Goal: Task Accomplishment & Management: Complete application form

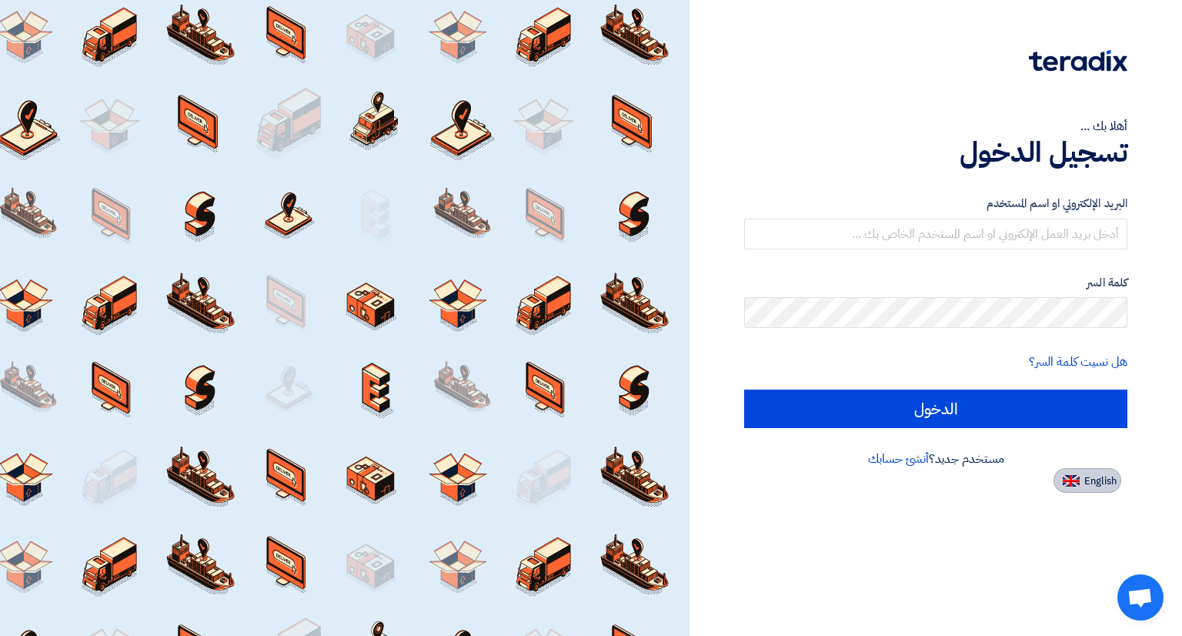
click at [1088, 490] on button "English" at bounding box center [1088, 480] width 68 height 25
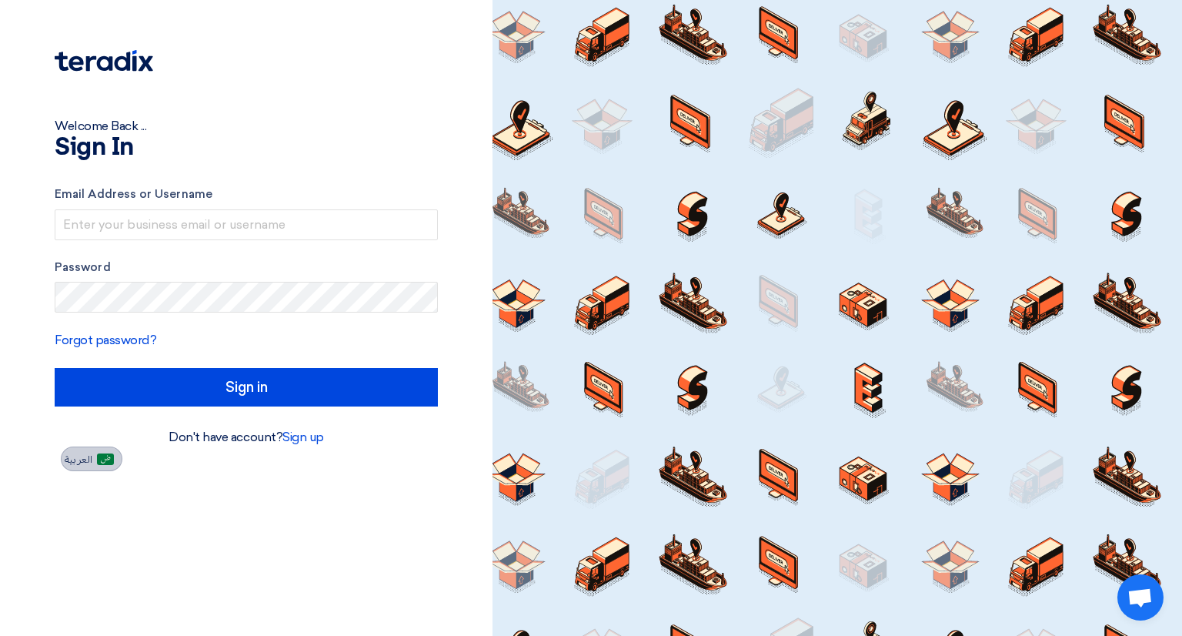
click at [91, 457] on span "العربية" at bounding box center [79, 459] width 28 height 11
type input "الدخول"
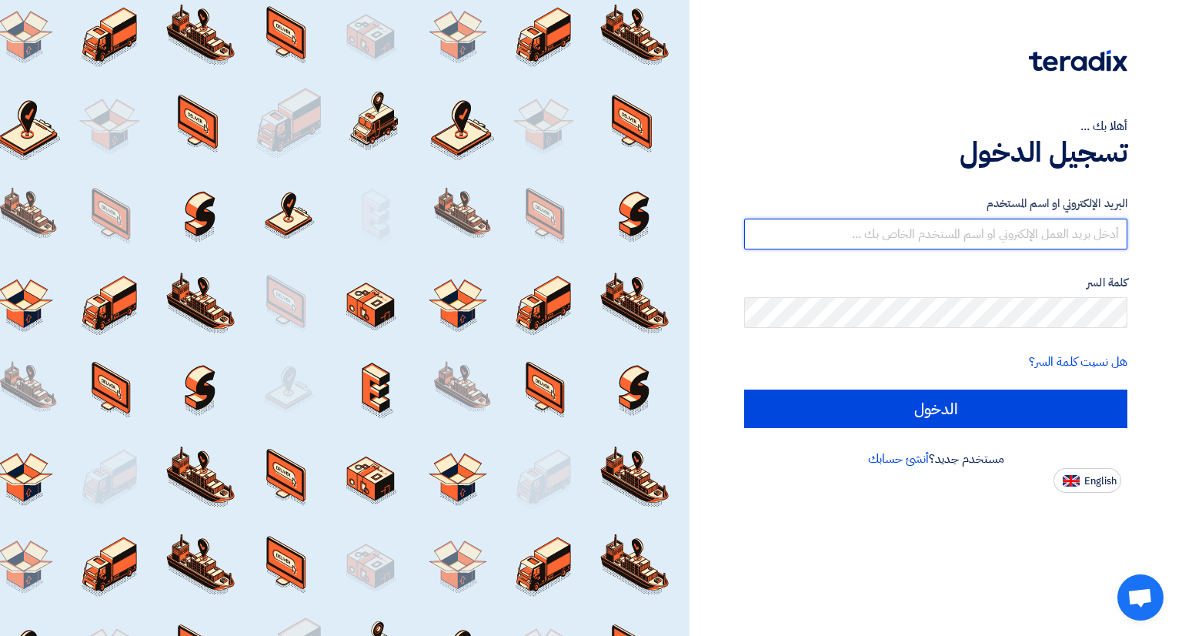
click at [890, 233] on input "text" at bounding box center [935, 234] width 383 height 31
click at [878, 457] on link "أنشئ حسابك" at bounding box center [898, 459] width 61 height 18
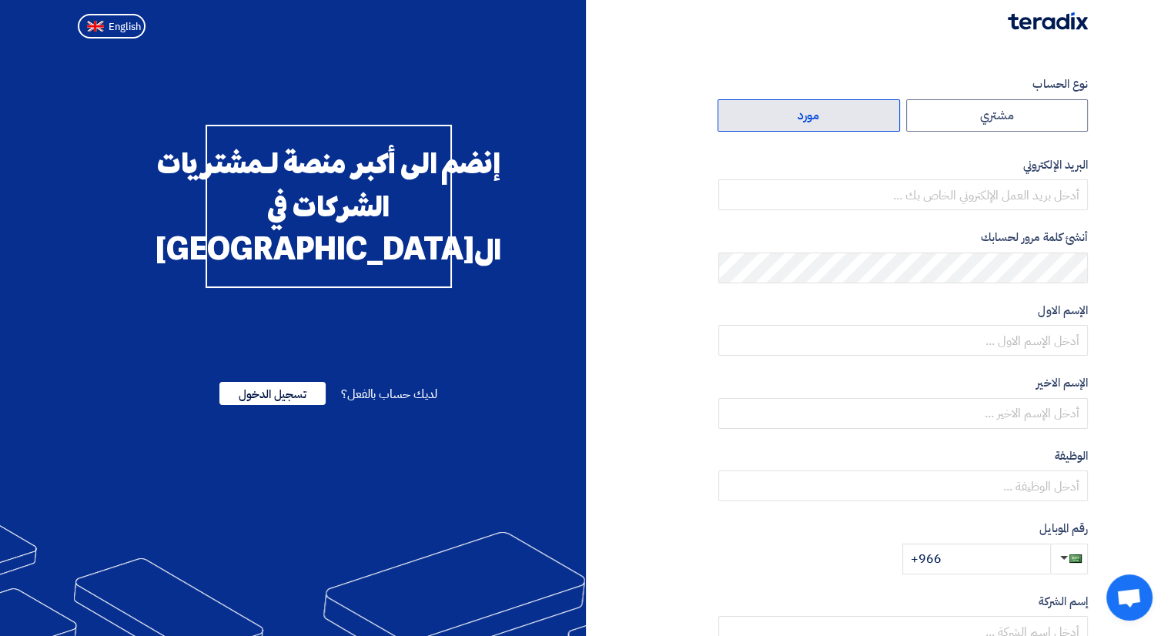
click at [818, 122] on label "مورد" at bounding box center [808, 115] width 182 height 32
click at [818, 122] on input "مورد" at bounding box center [808, 115] width 181 height 31
radio input "true"
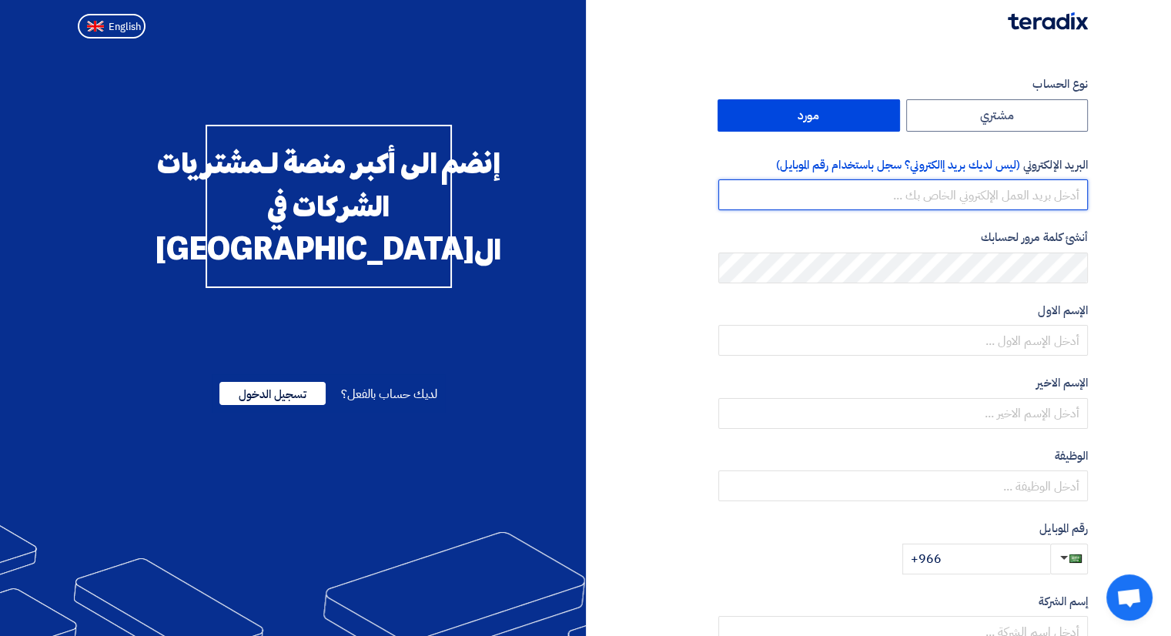
click at [902, 198] on input "email" at bounding box center [903, 194] width 370 height 31
type input "mansooor1111@hotmail.com"
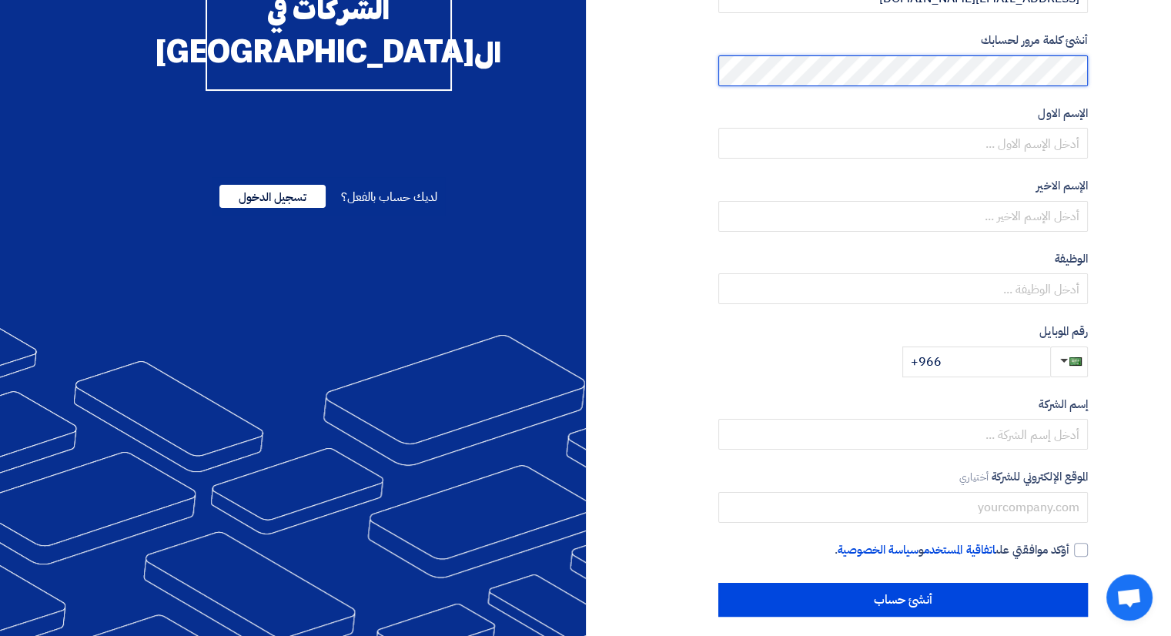
scroll to position [54, 0]
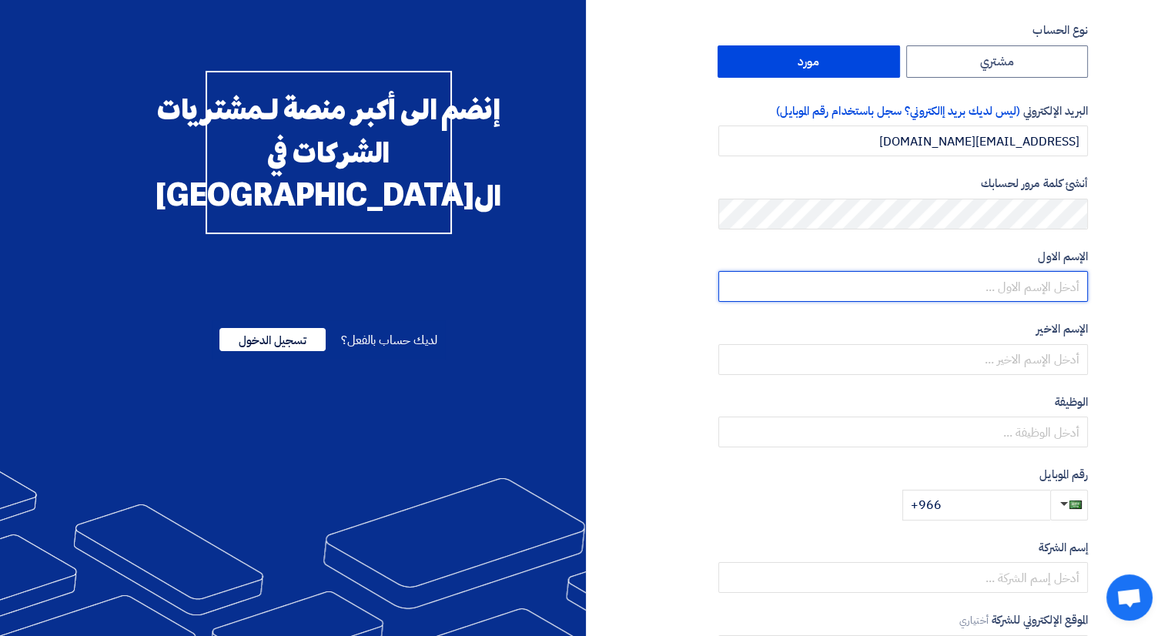
click at [982, 284] on input "text" at bounding box center [903, 286] width 370 height 31
type input "mansour"
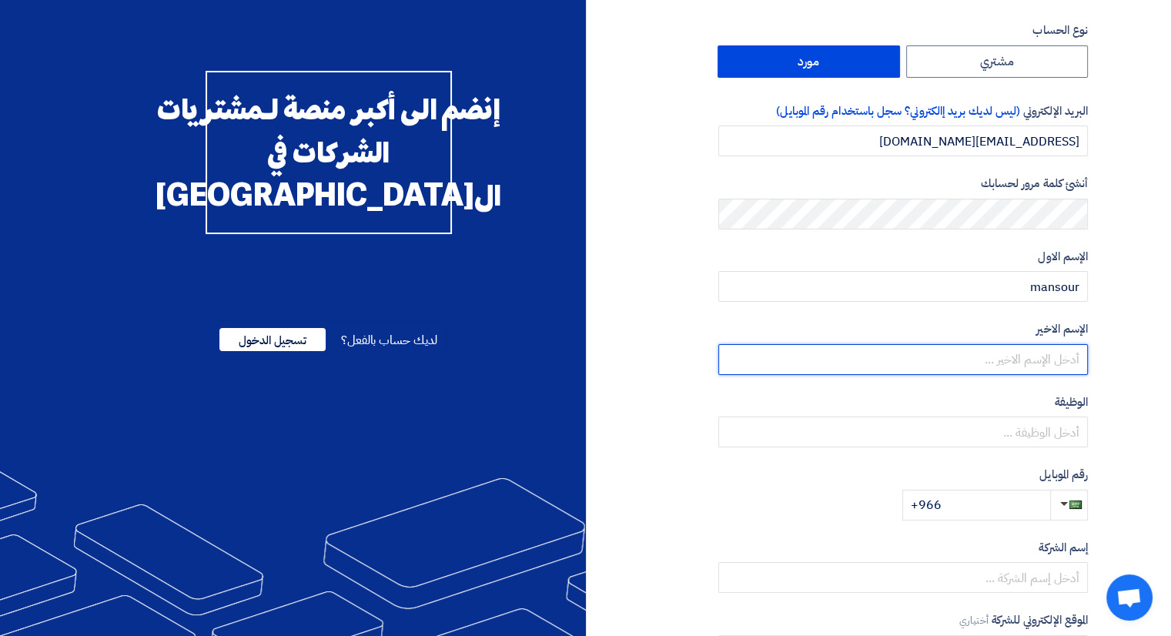
click at [974, 354] on input "text" at bounding box center [903, 359] width 370 height 31
type input "awad"
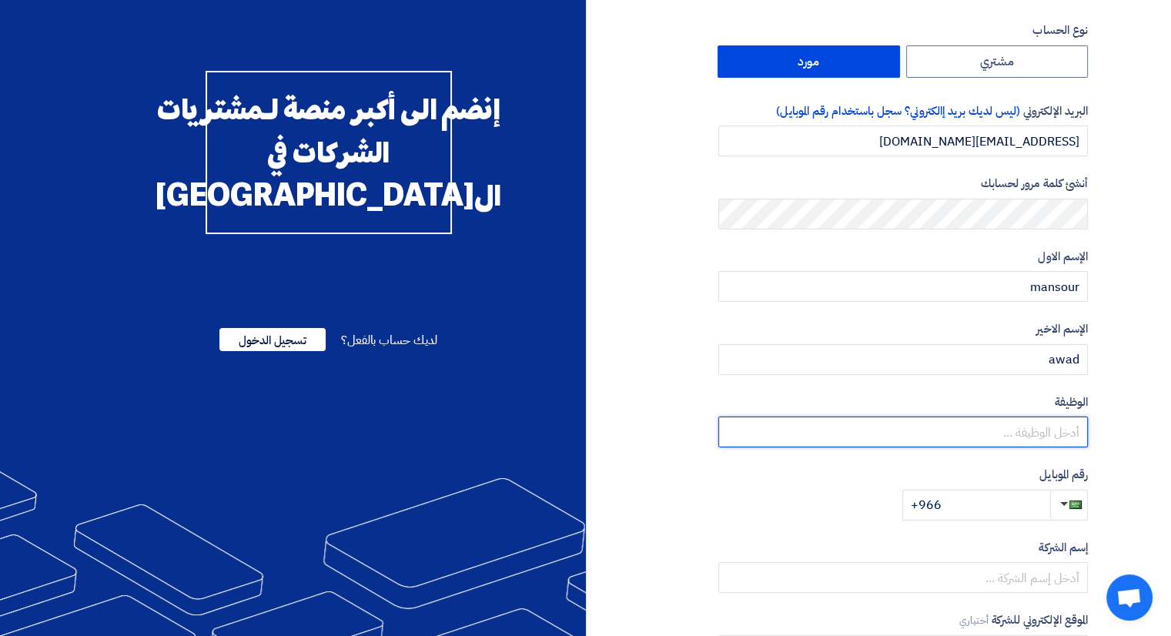
click at [977, 423] on input "text" at bounding box center [903, 431] width 370 height 31
type input "مدير عام"
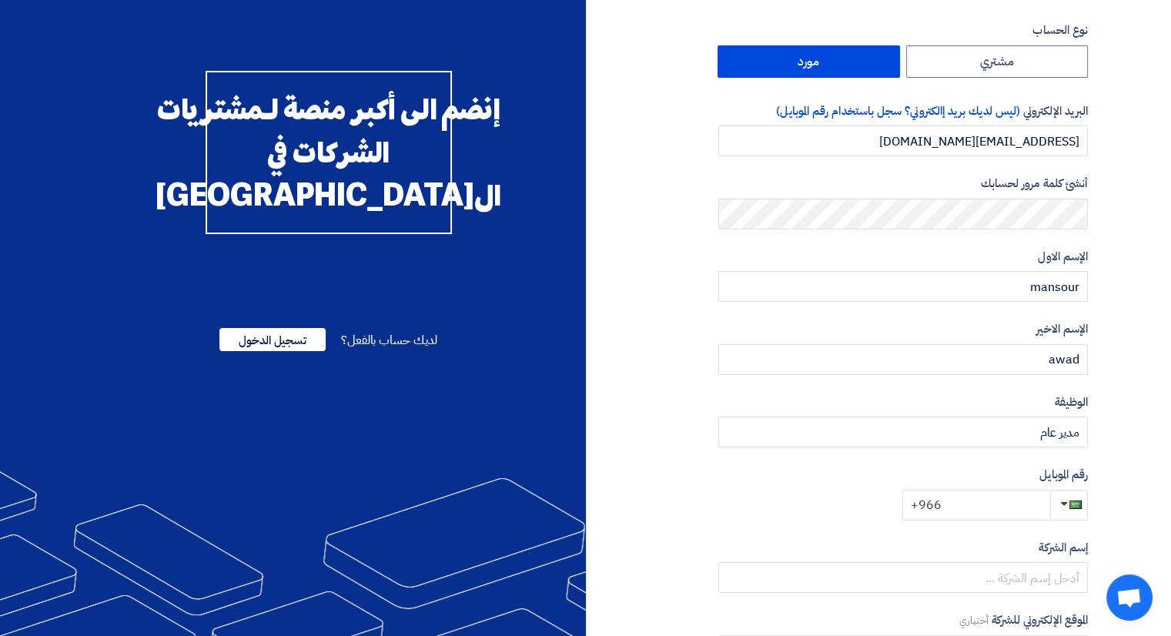
click at [979, 515] on input "+966" at bounding box center [976, 505] width 148 height 31
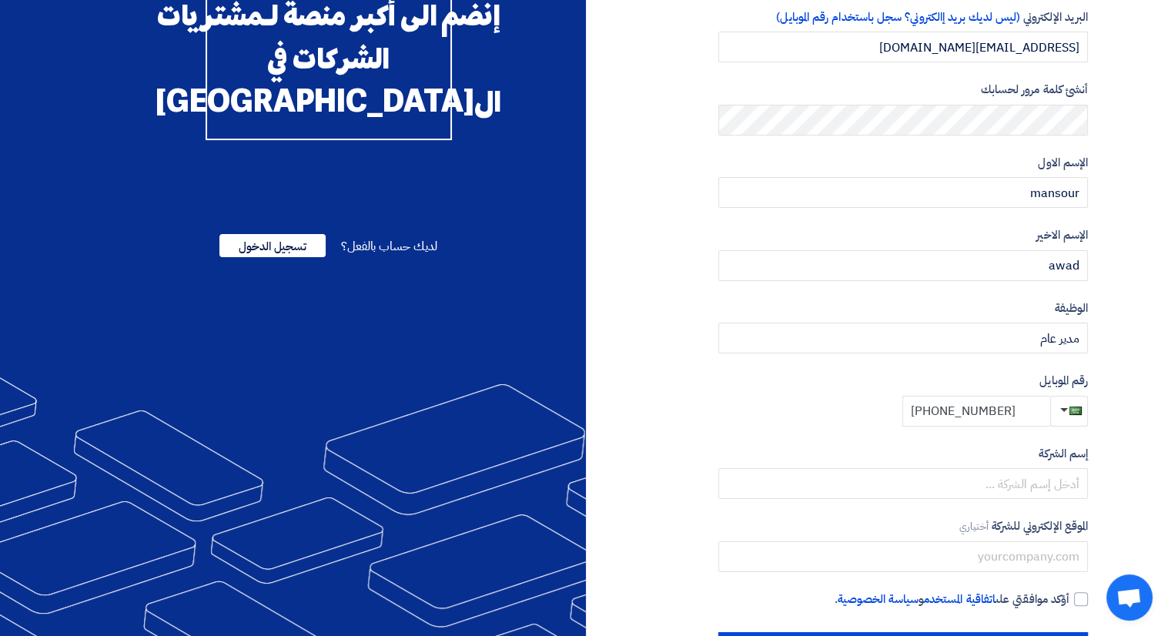
scroll to position [208, 0]
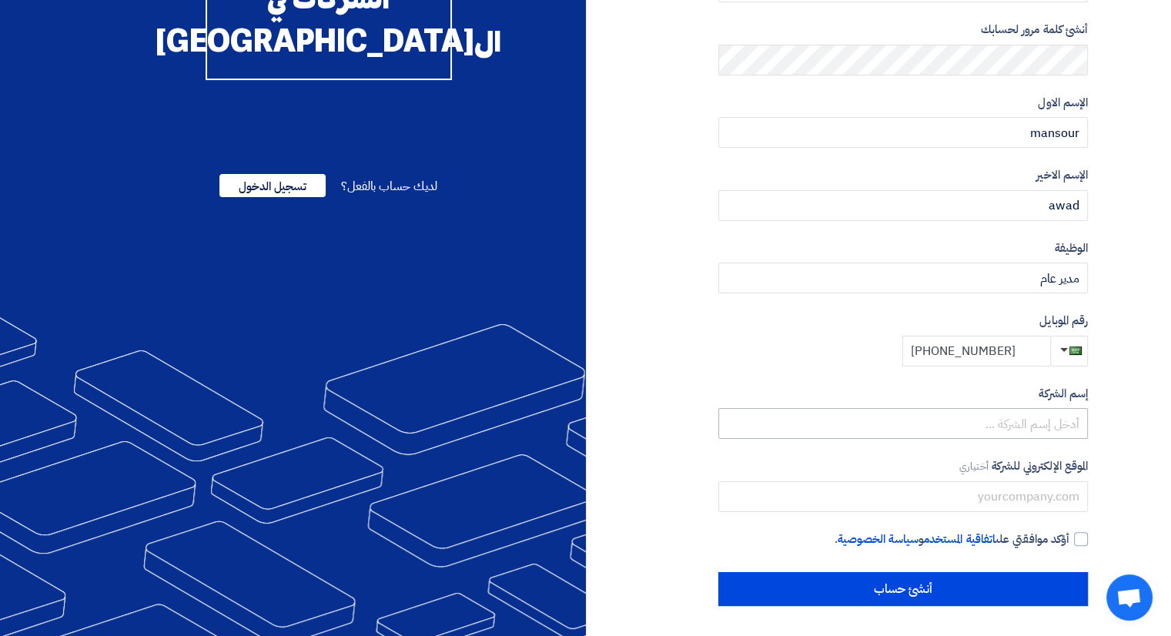
type input "+966 534133301"
click at [922, 428] on input "text" at bounding box center [903, 423] width 370 height 31
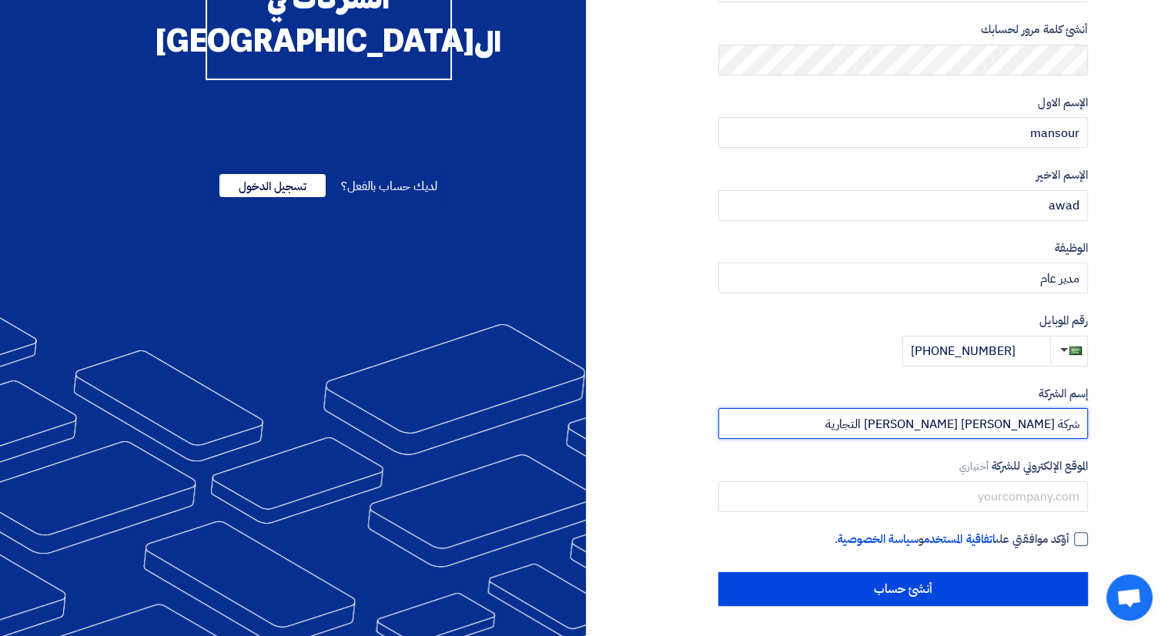
type input "شركة اروى عبدالله عمر العطاس التجارية"
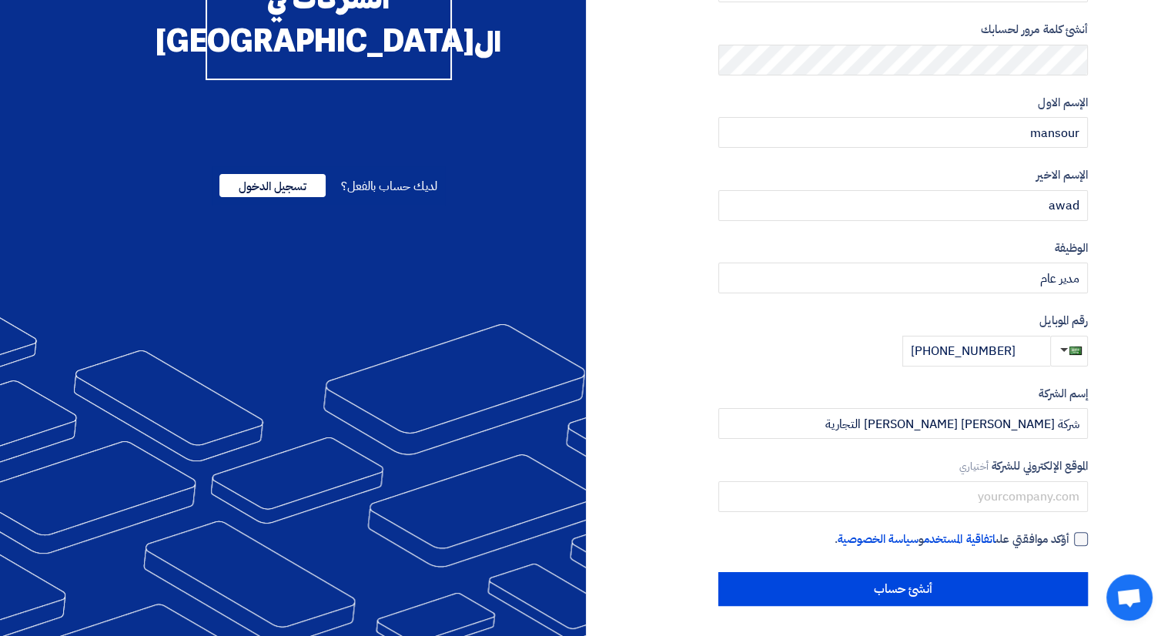
click at [1076, 540] on div at bounding box center [1081, 539] width 14 height 14
click at [1069, 540] on input "أؤكد موافقتي على اتفاقية المستخدم و سياسة الخصوصية ." at bounding box center [885, 545] width 370 height 31
checkbox input "true"
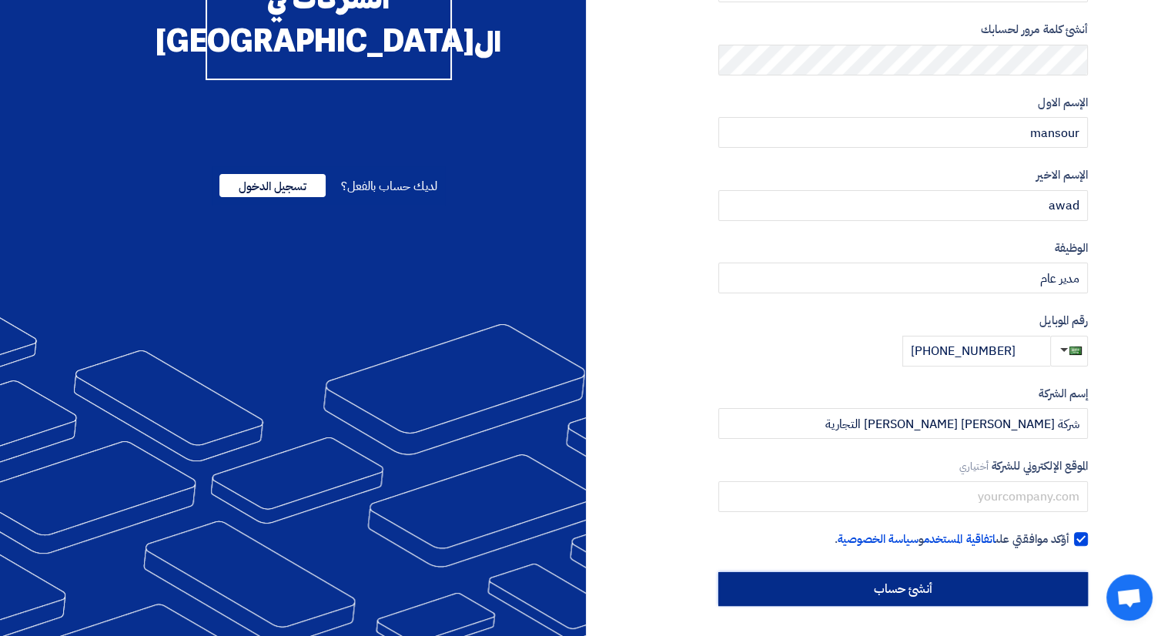
click at [976, 585] on input "أنشئ حساب" at bounding box center [903, 589] width 370 height 34
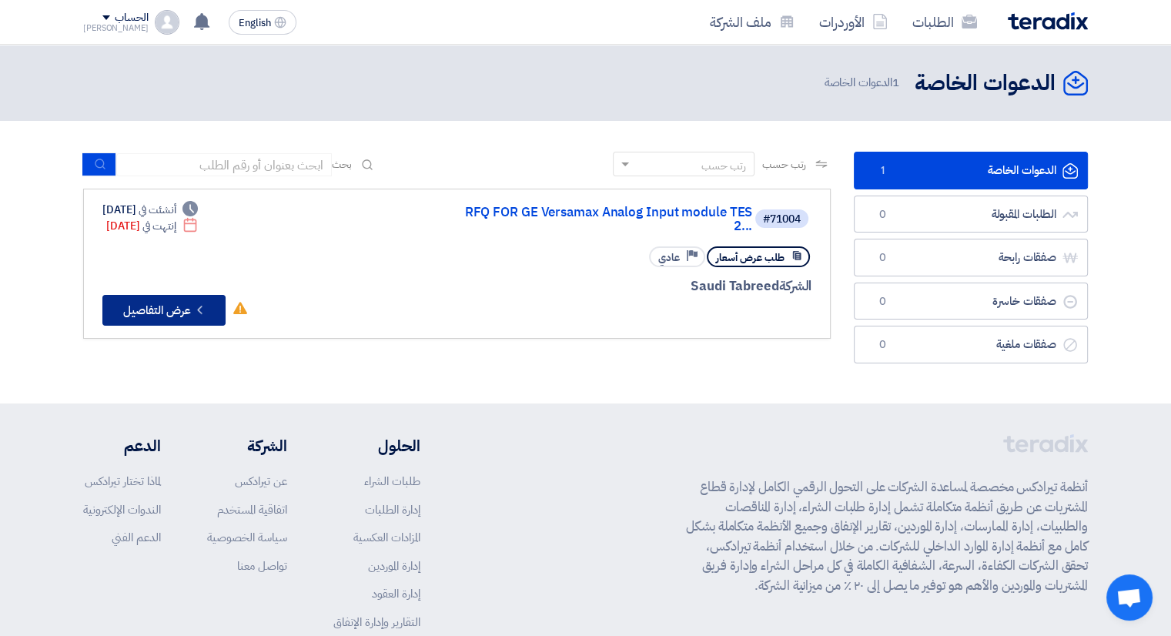
click at [186, 298] on button "Check details عرض التفاصيل" at bounding box center [163, 310] width 123 height 31
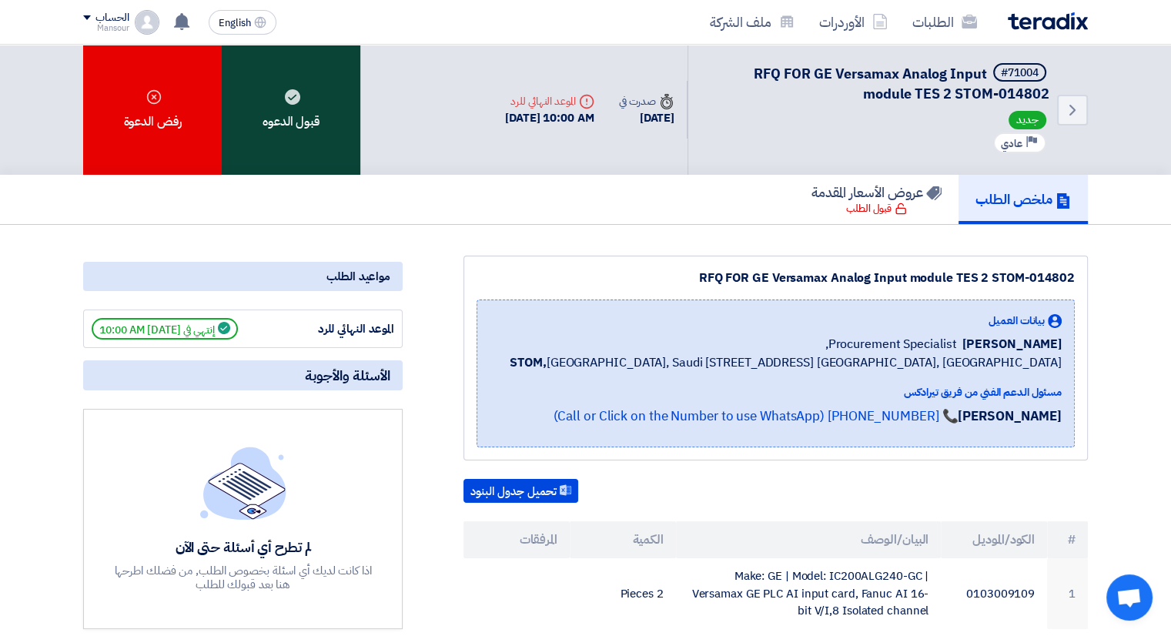
click at [290, 115] on div "قبول الدعوه" at bounding box center [291, 110] width 139 height 130
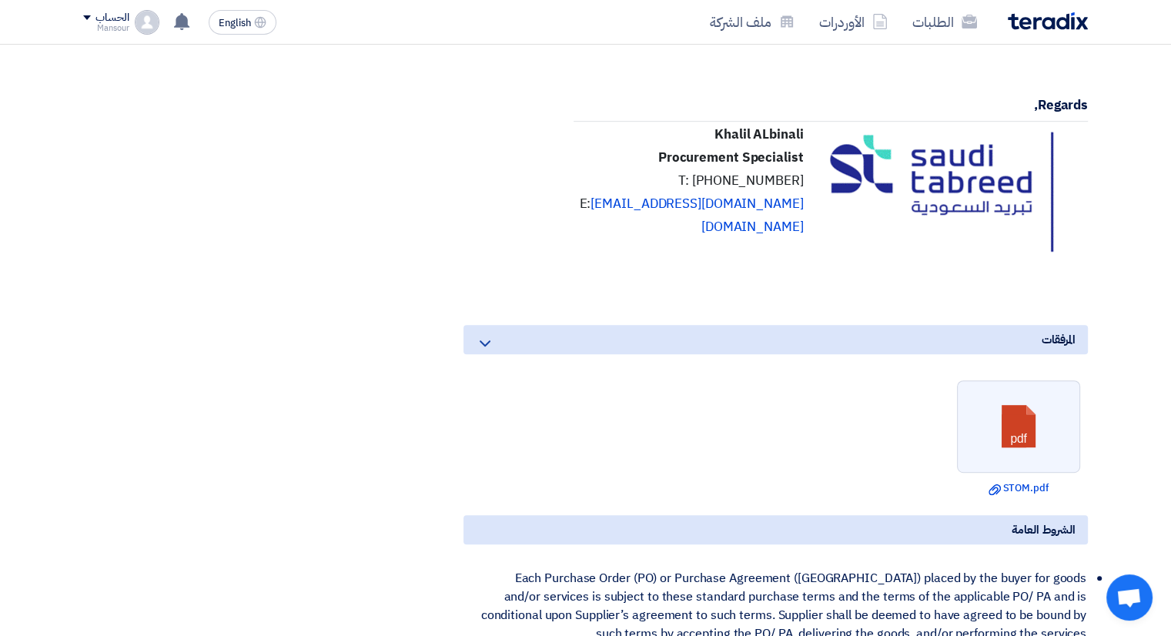
scroll to position [1001, 0]
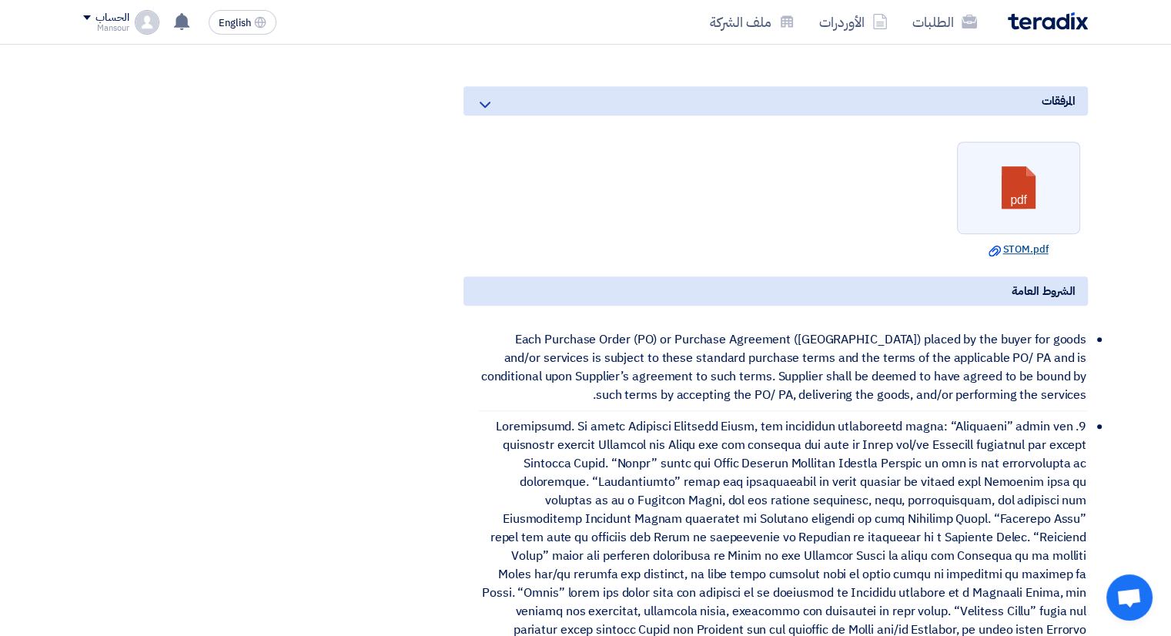
click at [1012, 257] on link "Download file STOM.pdf" at bounding box center [1019, 249] width 114 height 15
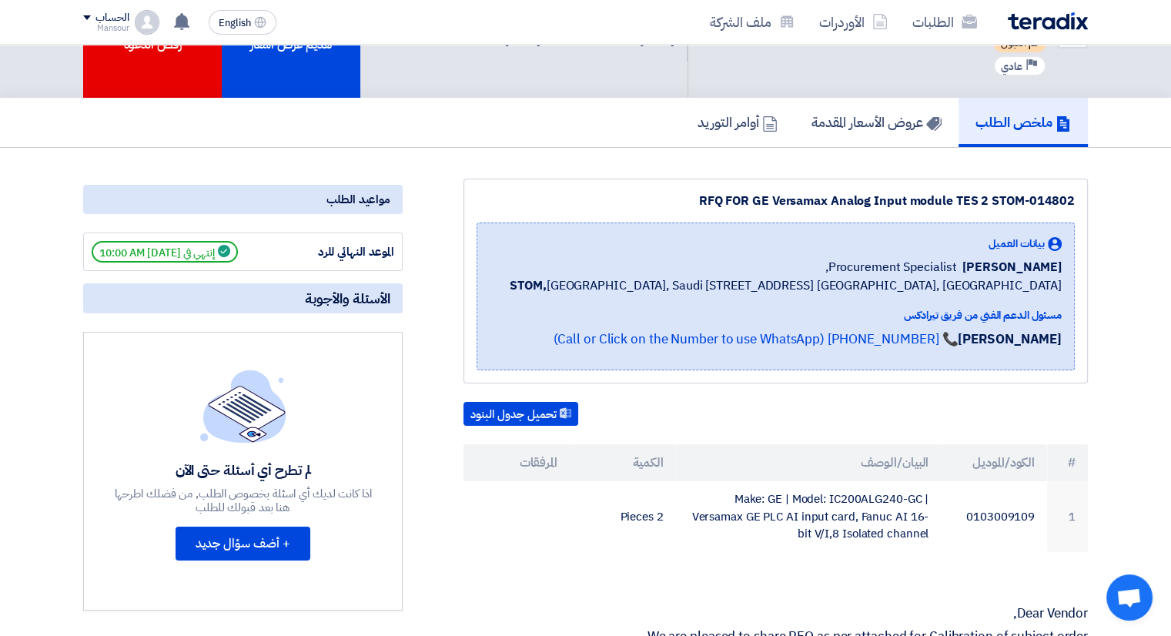
scroll to position [0, 0]
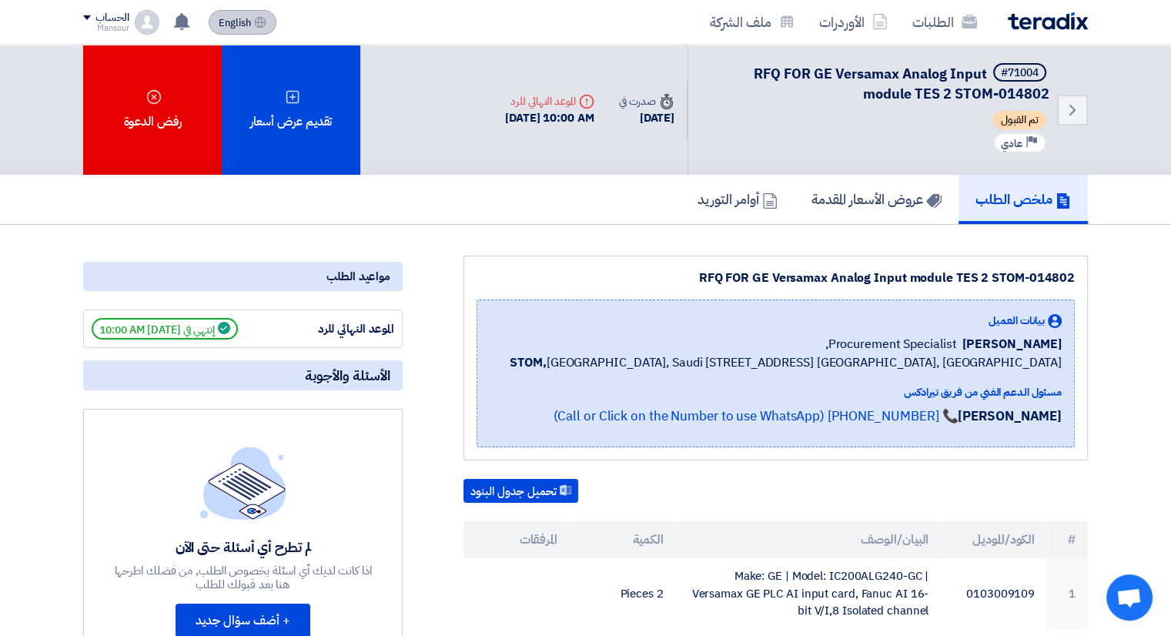
click at [238, 28] on span "English" at bounding box center [235, 23] width 32 height 11
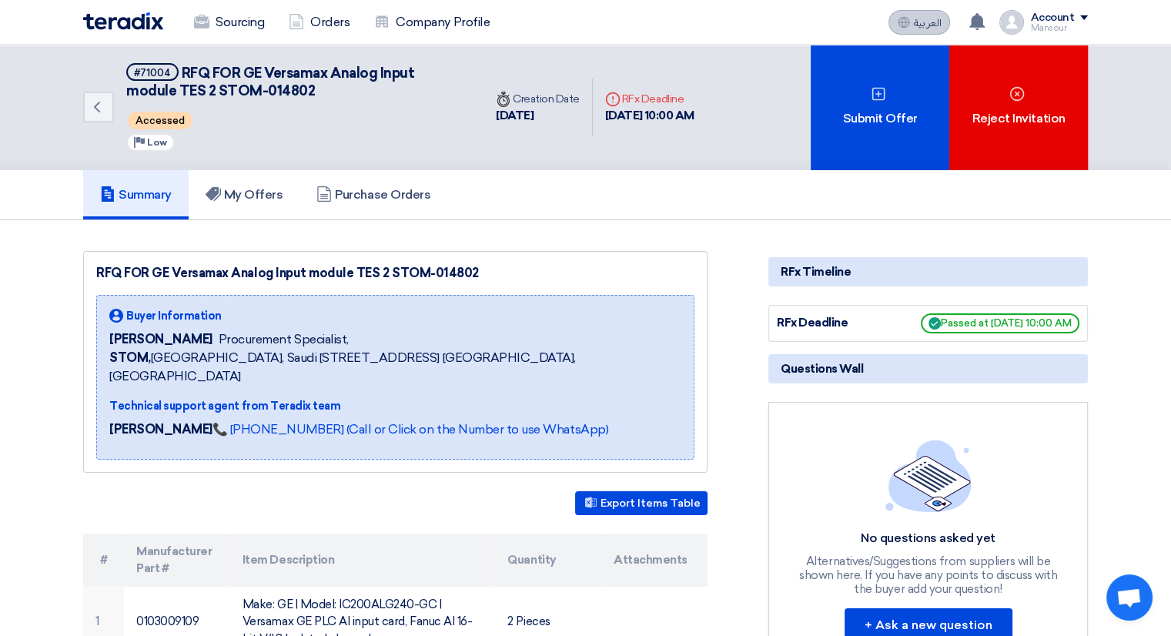
click at [924, 27] on span "العربية" at bounding box center [927, 23] width 28 height 11
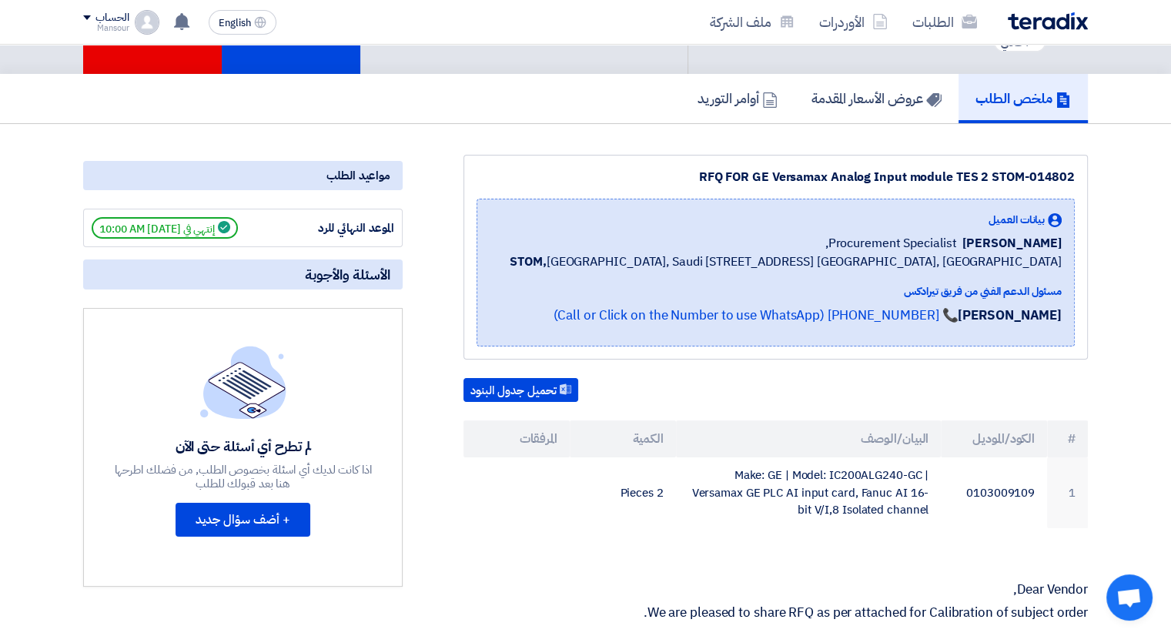
scroll to position [154, 0]
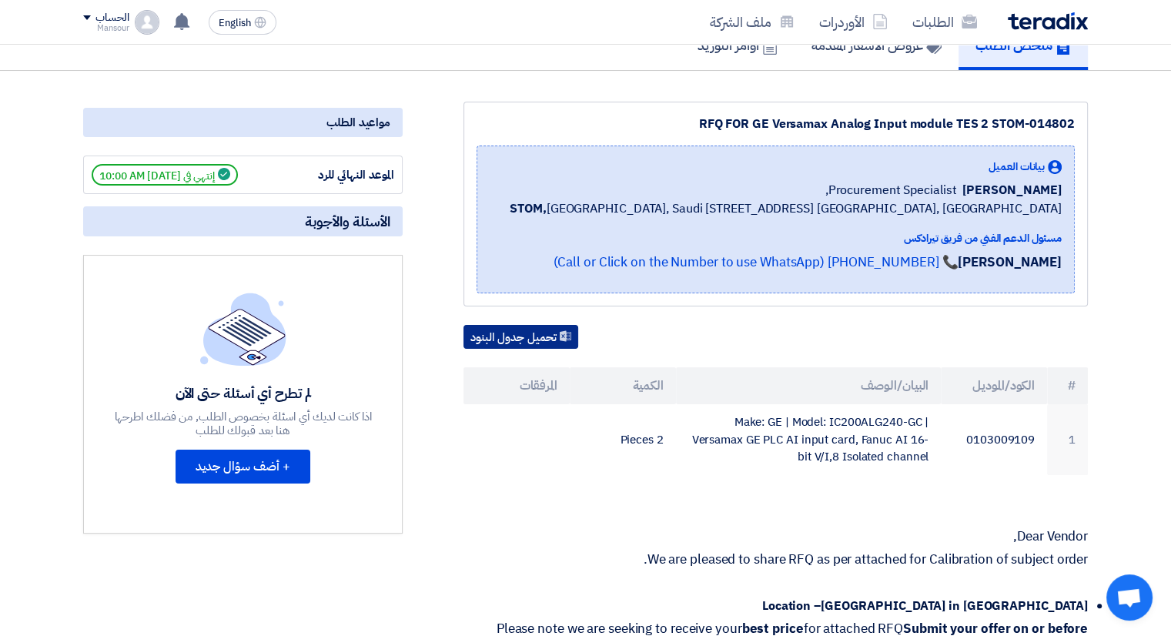
click at [528, 350] on button "تحميل جدول البنود" at bounding box center [520, 337] width 115 height 25
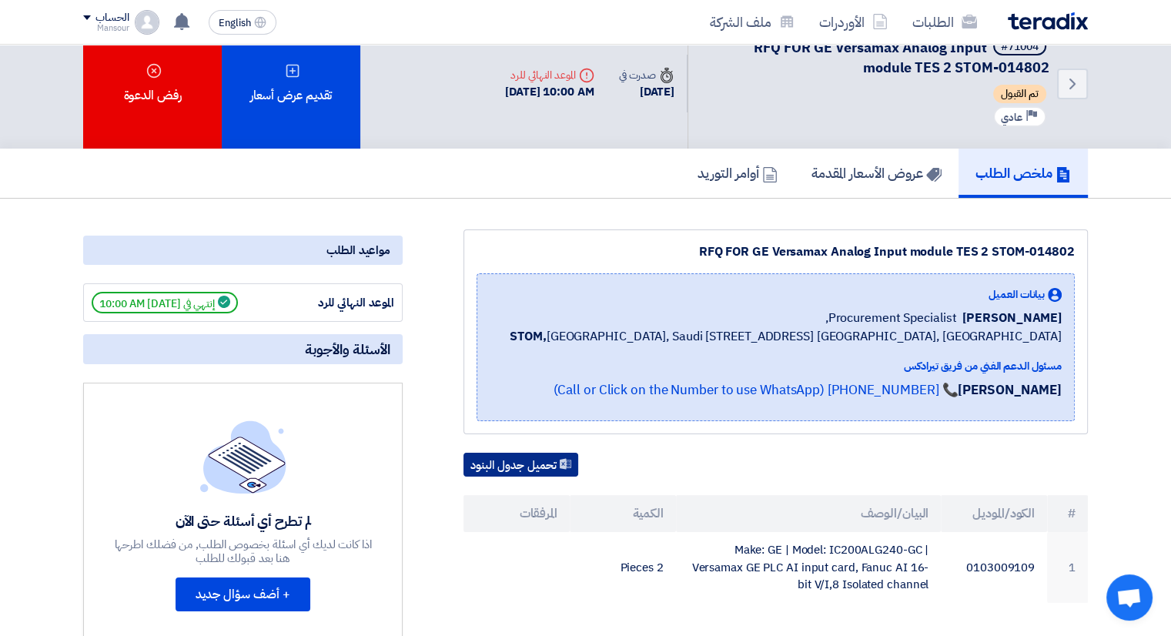
scroll to position [0, 0]
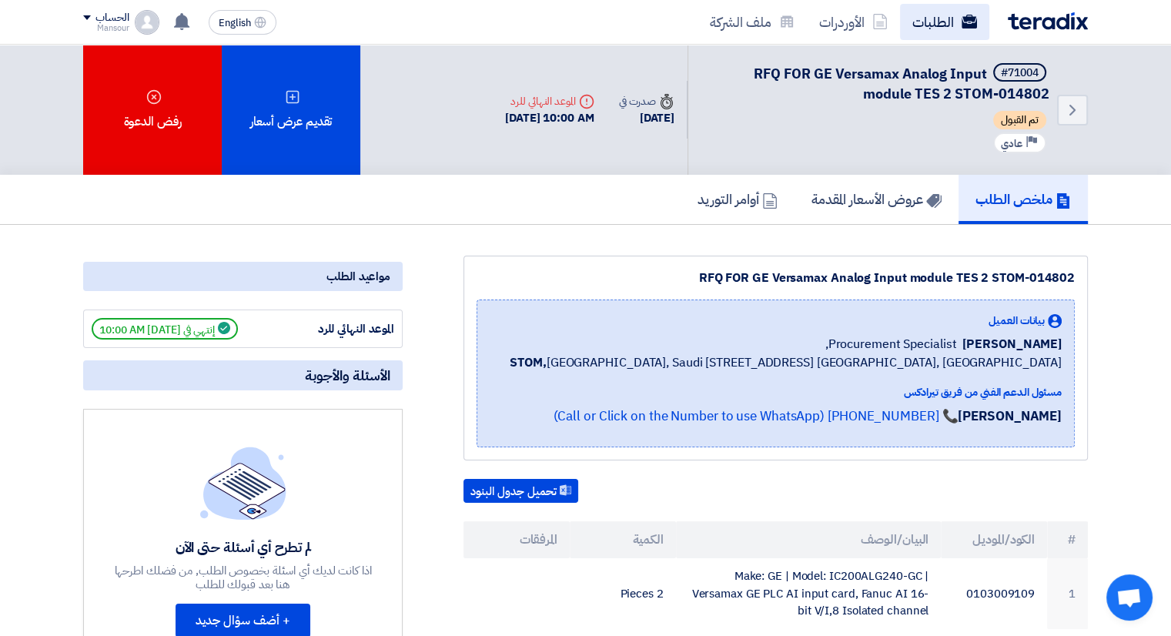
click at [936, 36] on link "الطلبات" at bounding box center [944, 22] width 89 height 36
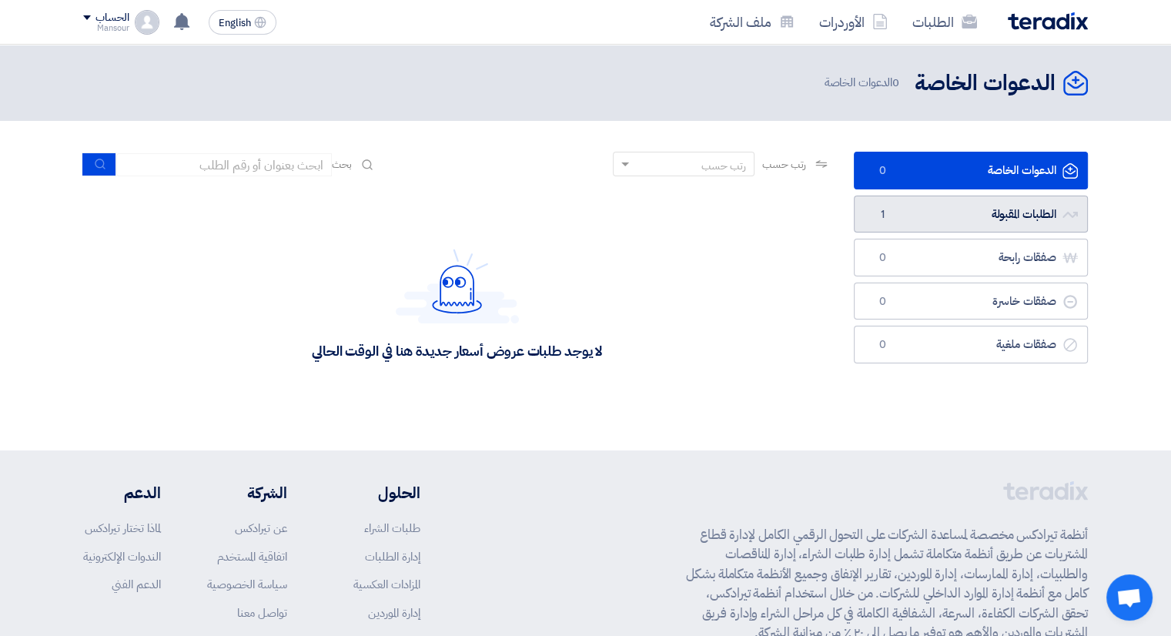
click at [903, 214] on link "الطلبات المقبولة الطلبات المقبولة 1" at bounding box center [971, 215] width 234 height 38
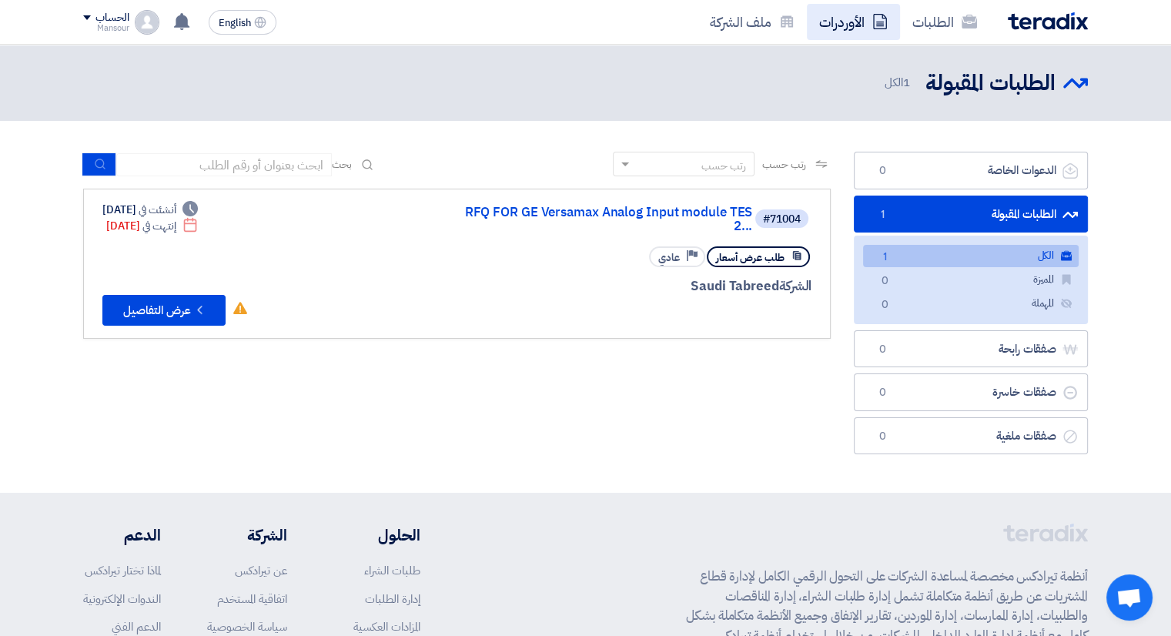
click at [844, 24] on link "الأوردرات" at bounding box center [853, 22] width 93 height 36
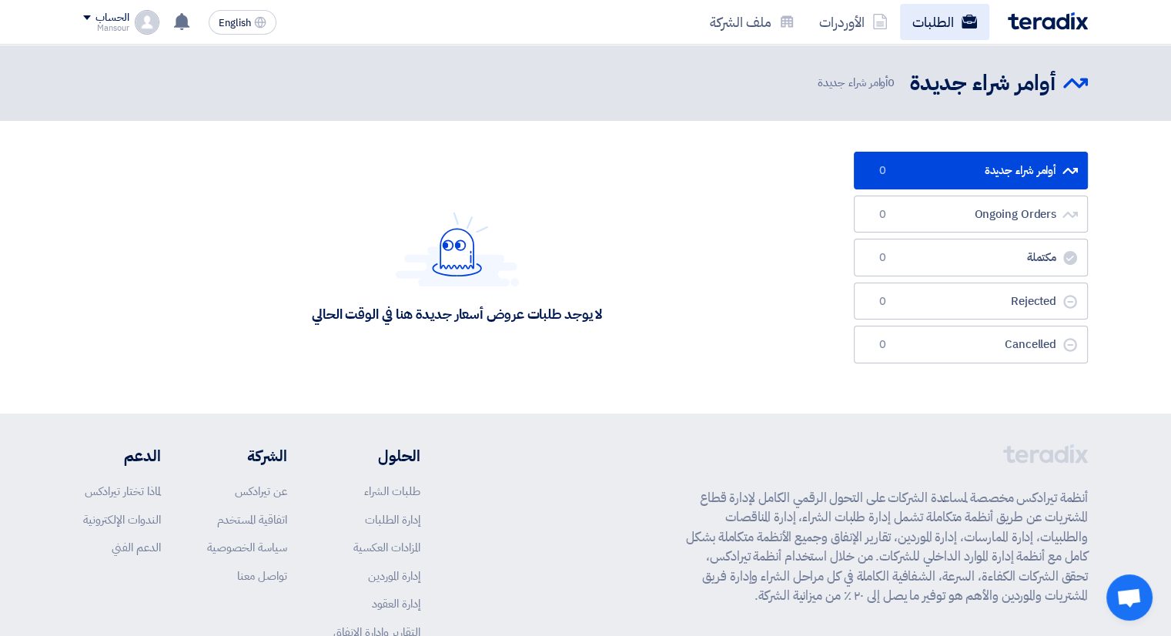
click at [943, 11] on link "الطلبات" at bounding box center [944, 22] width 89 height 36
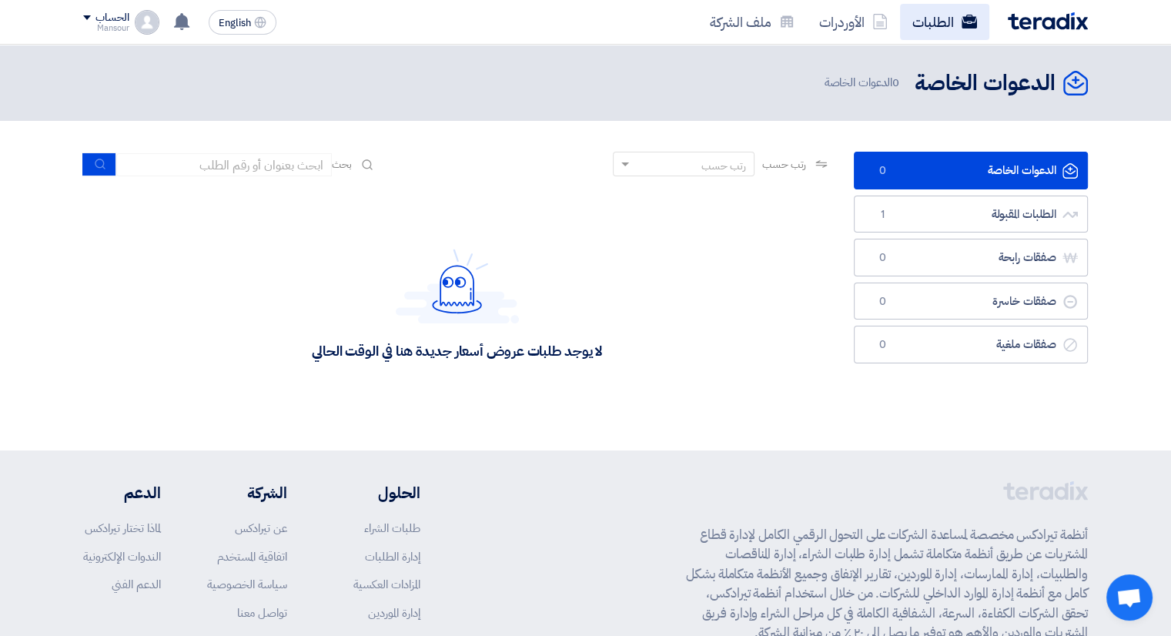
click at [932, 27] on link "الطلبات" at bounding box center [944, 22] width 89 height 36
click at [846, 26] on link "الأوردرات" at bounding box center [853, 22] width 93 height 36
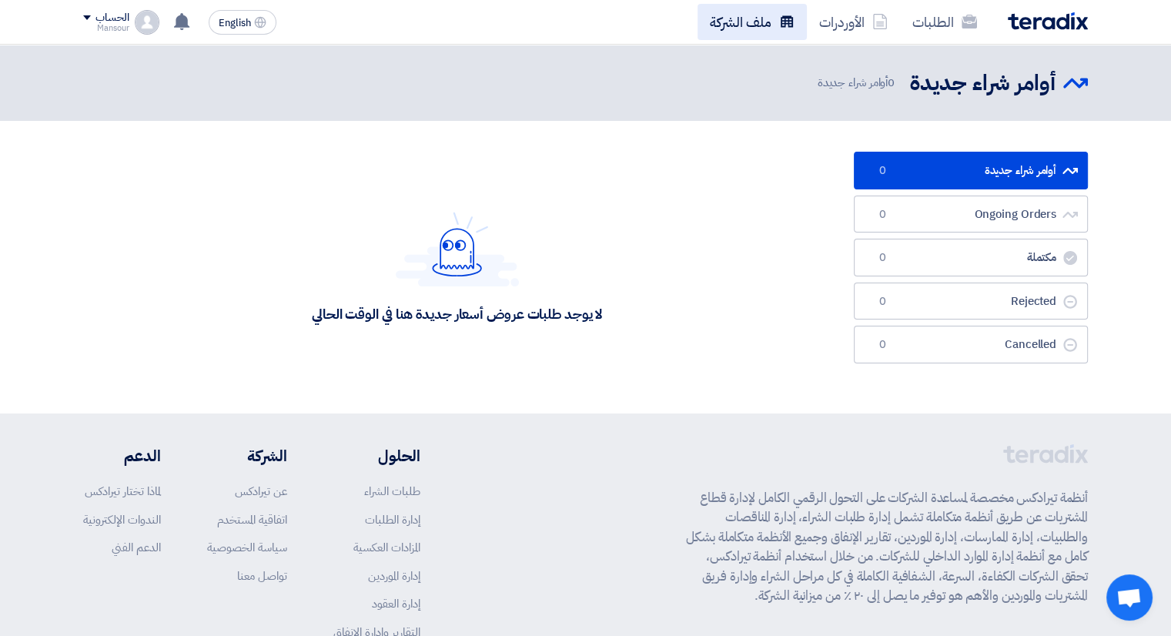
click at [764, 26] on link "ملف الشركة" at bounding box center [751, 22] width 109 height 36
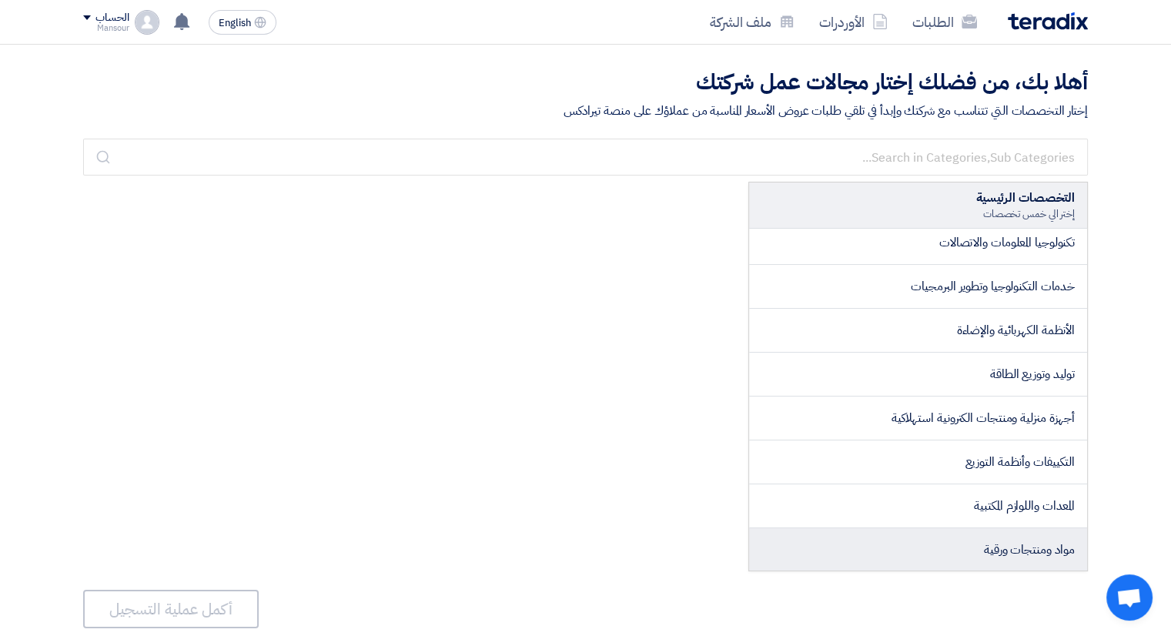
scroll to position [77, 0]
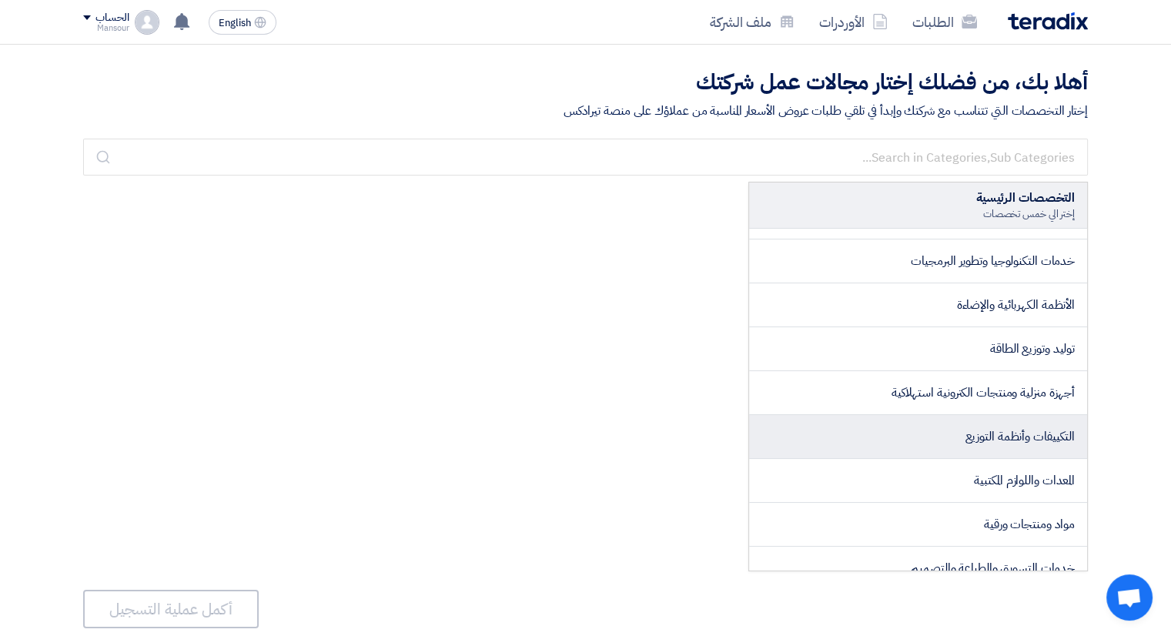
click at [926, 450] on li "التكييفات وأنظمة التوزيع" at bounding box center [918, 437] width 338 height 44
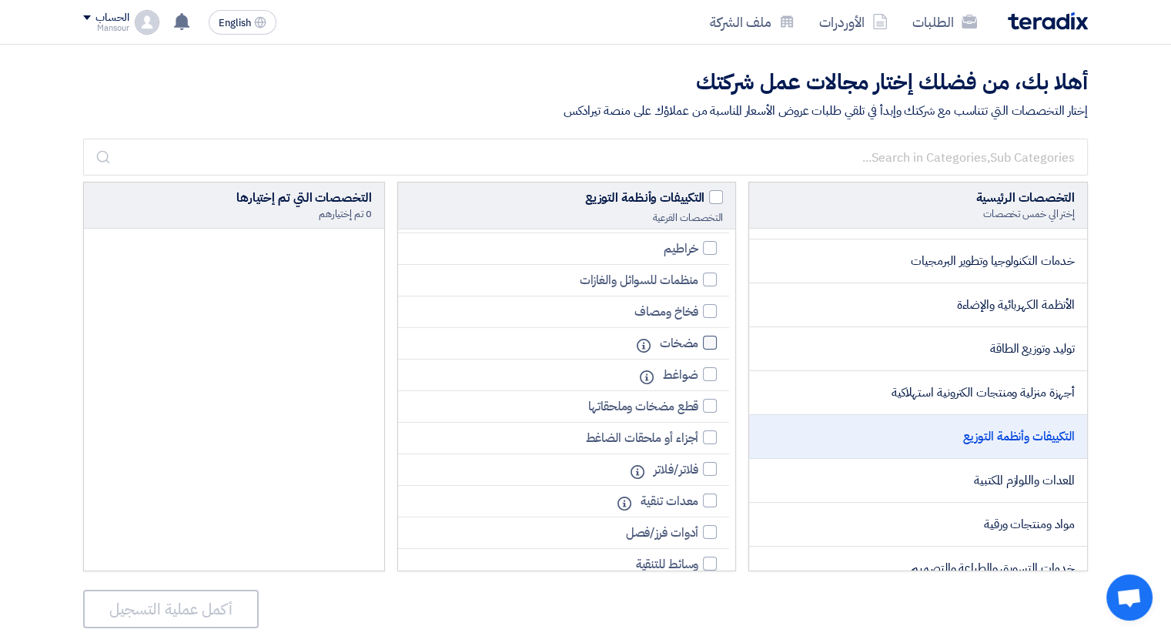
scroll to position [231, 0]
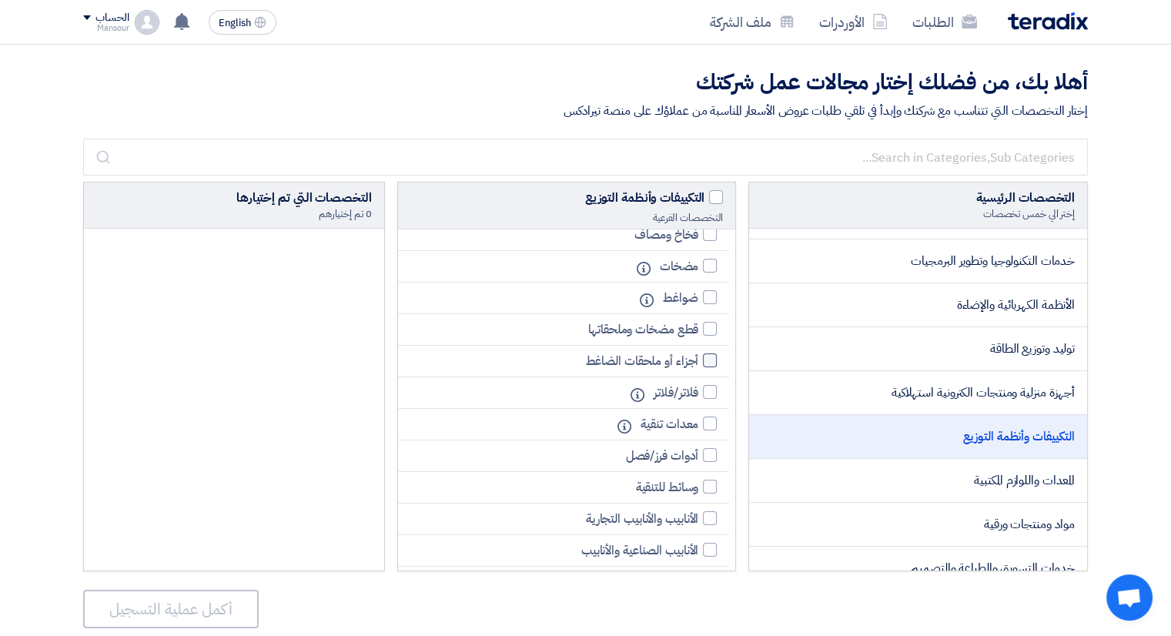
click at [710, 358] on div at bounding box center [710, 360] width 14 height 14
click at [698, 358] on input "أجزاء أو ملحقات الضاغط" at bounding box center [693, 361] width 10 height 10
checkbox input "true"
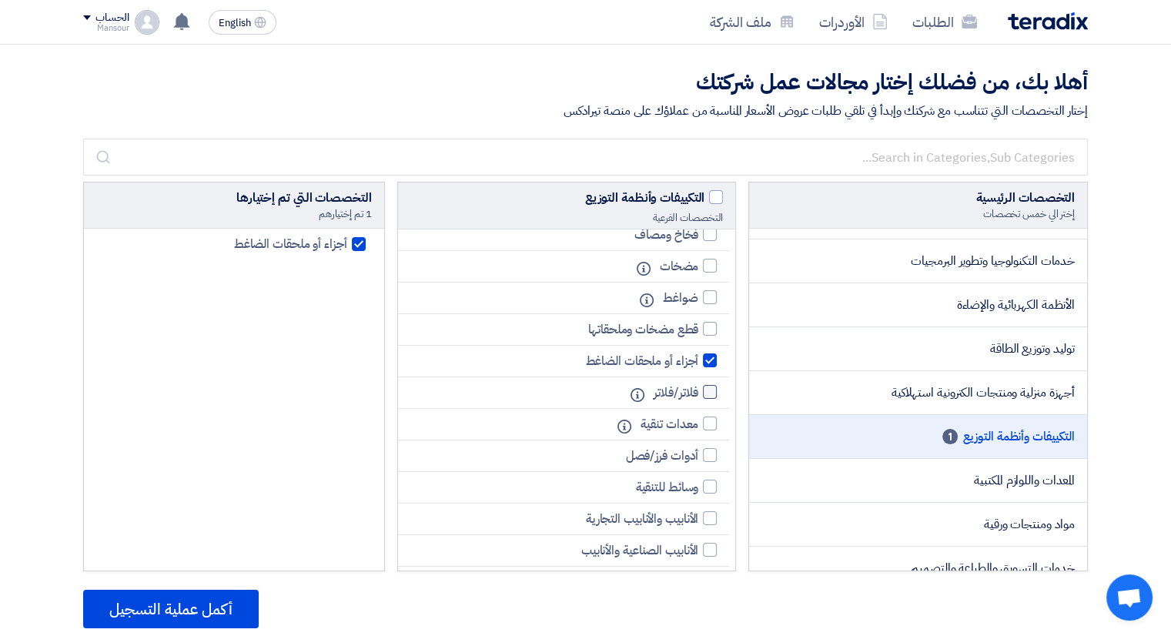
click at [711, 392] on div at bounding box center [710, 392] width 14 height 14
click at [698, 392] on input "فلاتر/فلاتر" at bounding box center [693, 392] width 10 height 10
checkbox input "true"
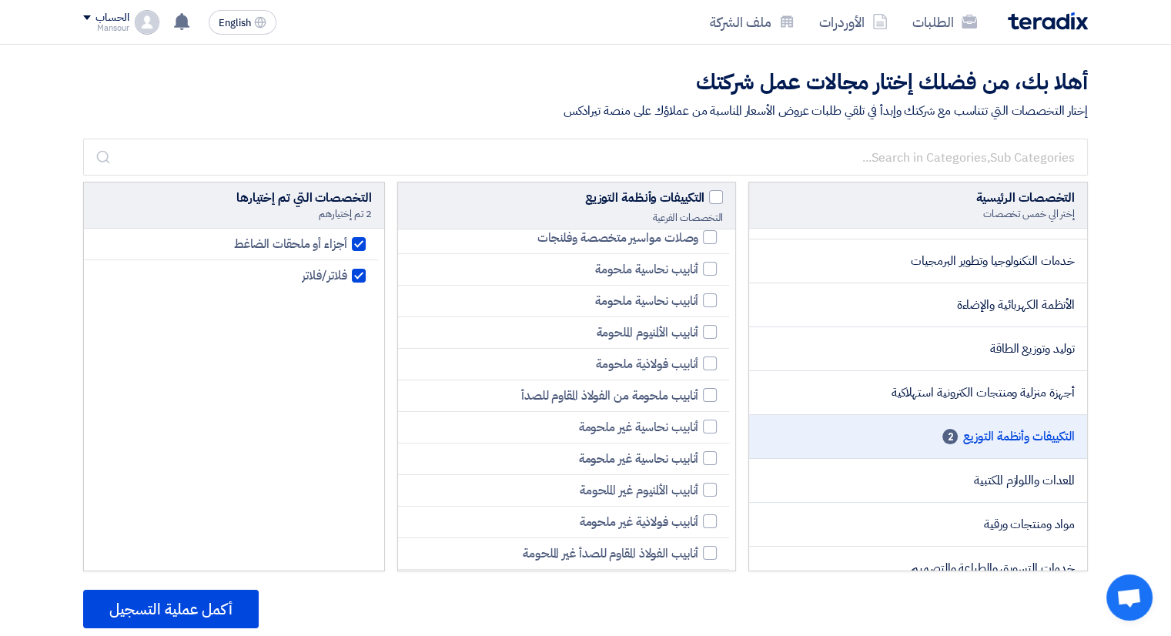
scroll to position [1771, 0]
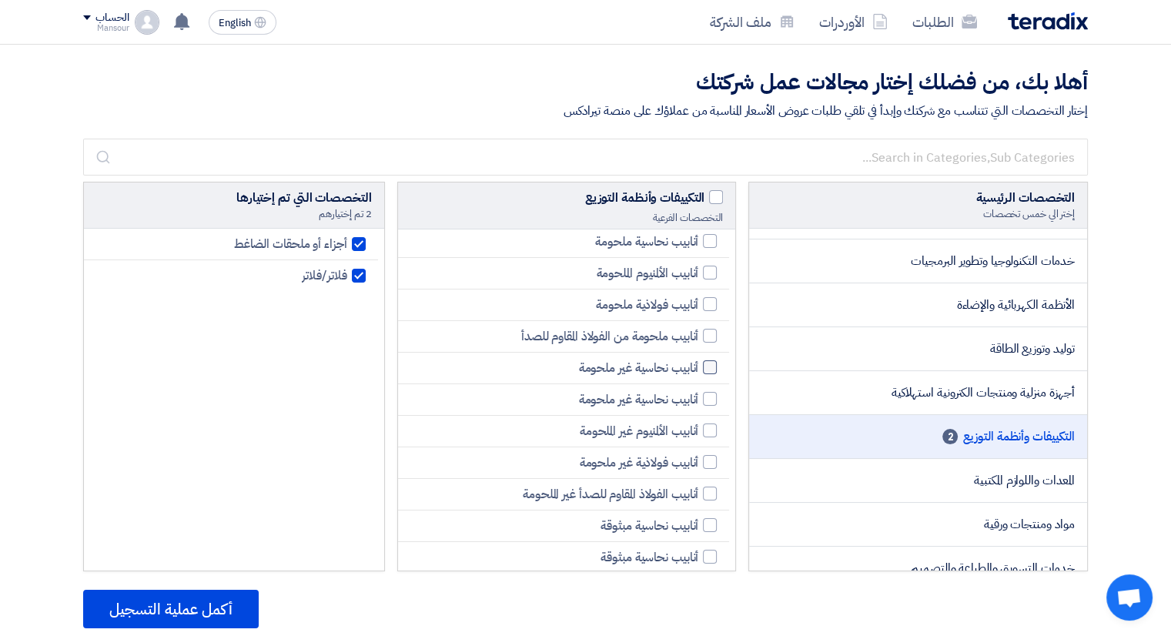
click at [713, 360] on div at bounding box center [710, 367] width 14 height 14
click at [698, 363] on input "أنابيب نحاسية غير ملحومة" at bounding box center [693, 368] width 10 height 10
checkbox input "true"
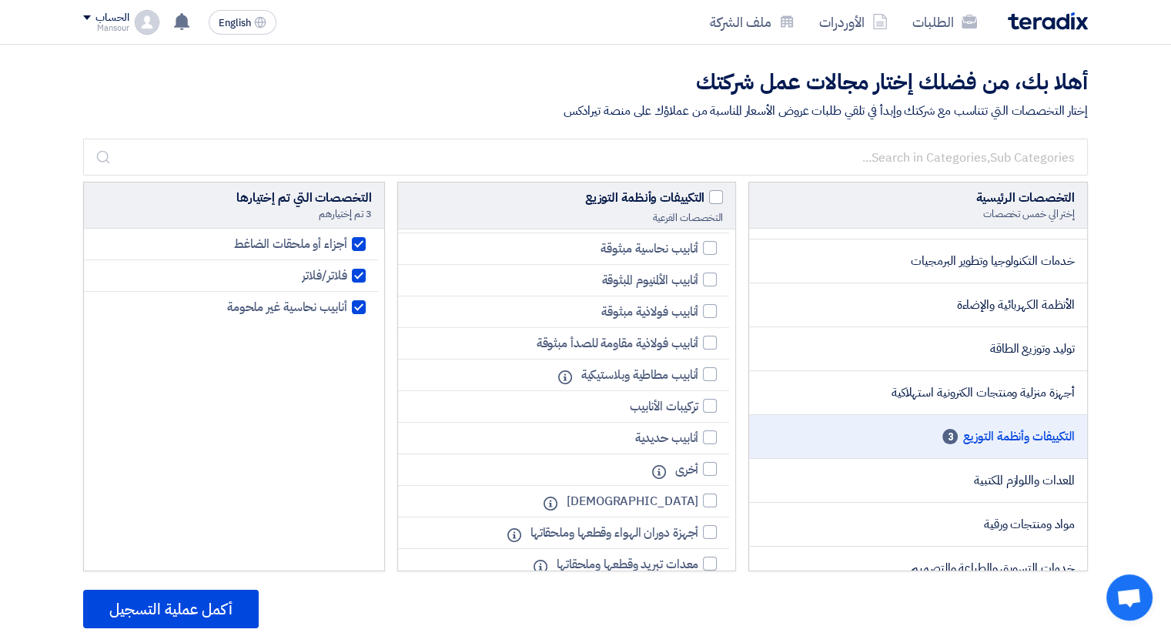
scroll to position [2152, 0]
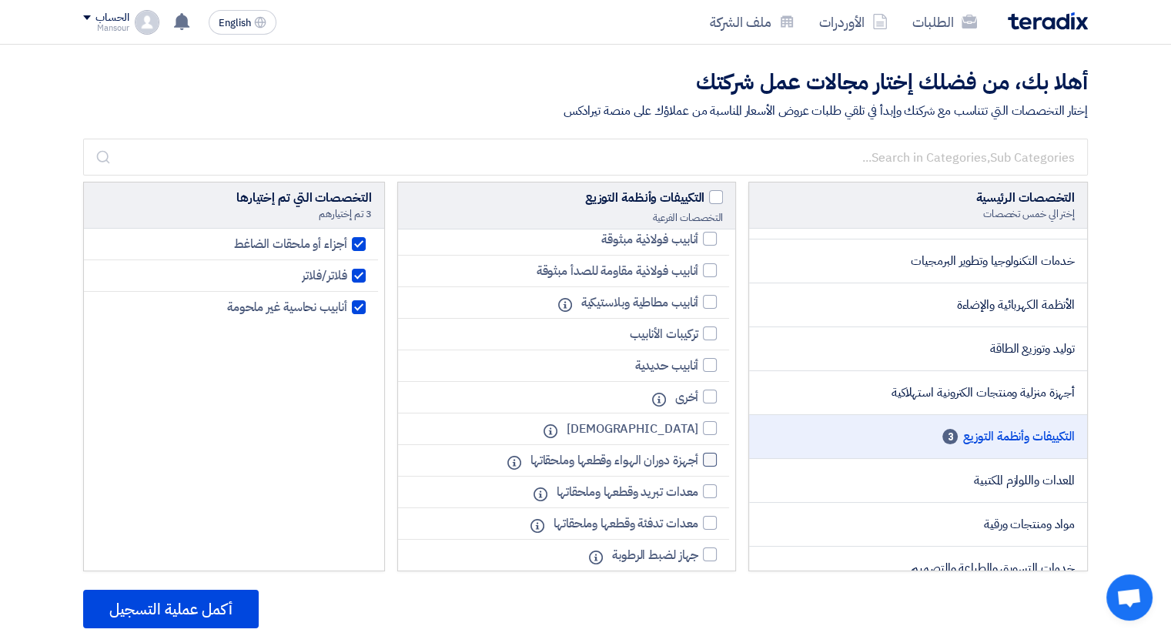
click at [712, 453] on div at bounding box center [710, 460] width 14 height 14
click at [698, 455] on input "أجهزة دوران الهواء وقطعها وملحقاتها" at bounding box center [693, 460] width 10 height 10
checkbox input "true"
click at [710, 484] on div at bounding box center [710, 491] width 14 height 14
click at [698, 487] on input "معدات تبريد وقطعها وملحقاتها" at bounding box center [693, 492] width 10 height 10
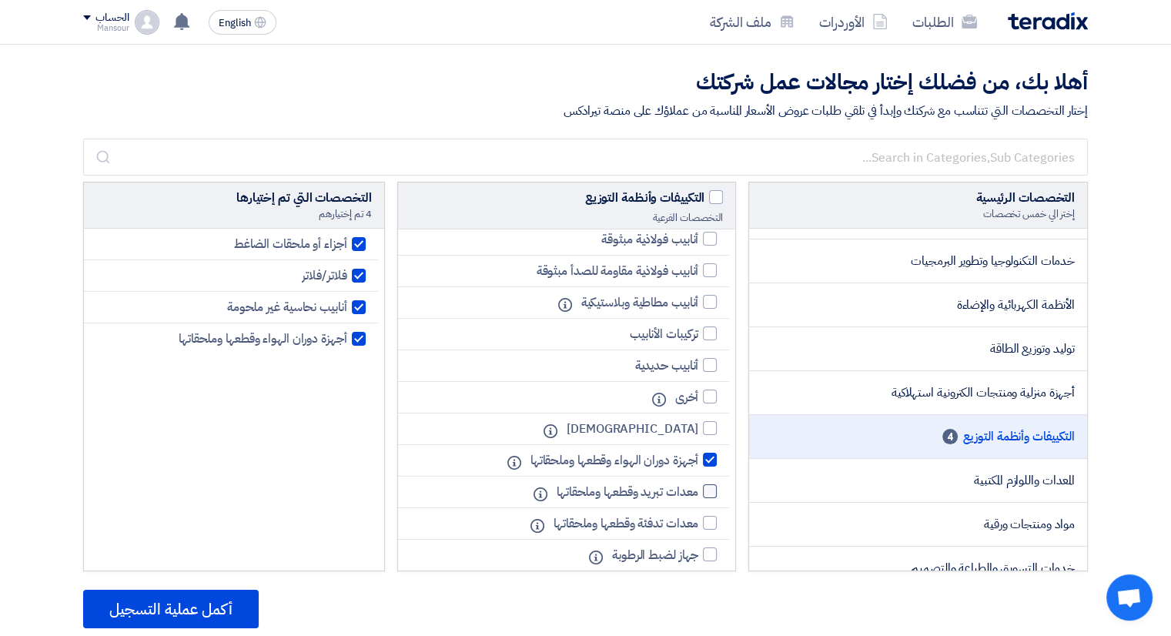
checkbox input "true"
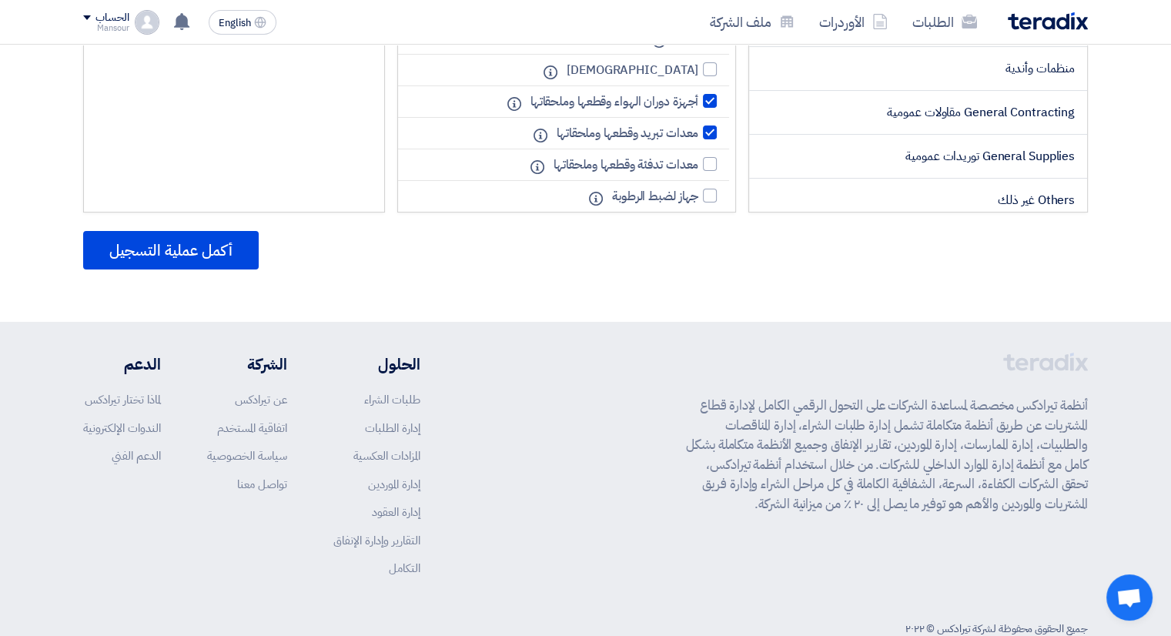
scroll to position [385, 0]
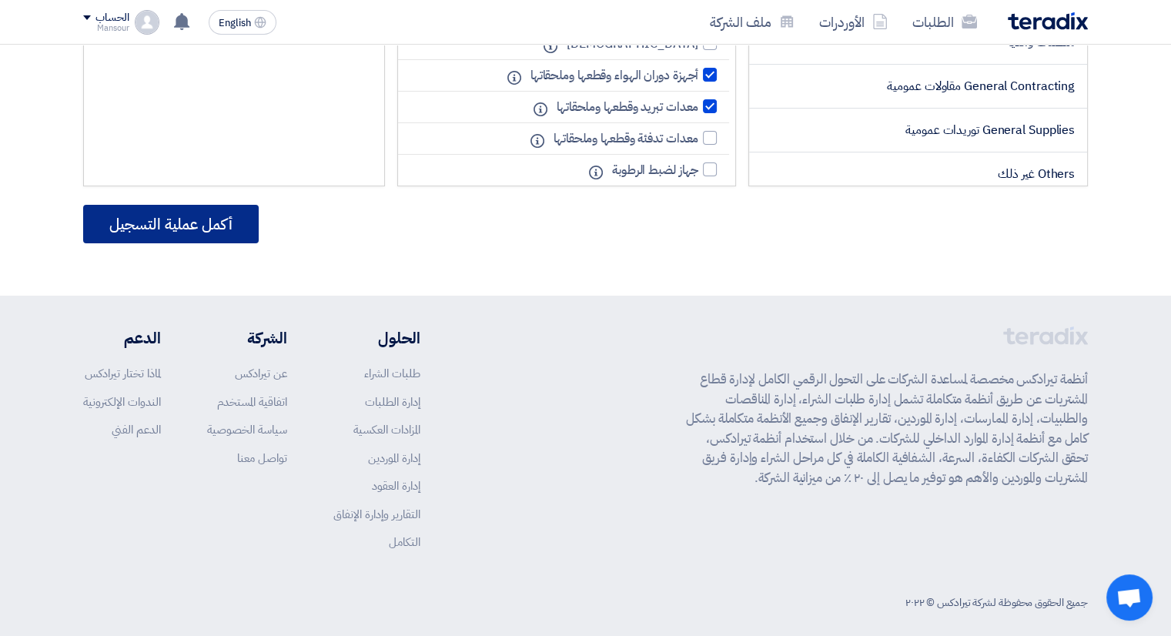
click at [173, 230] on button "أكمل عملية التسجيل" at bounding box center [171, 224] width 176 height 38
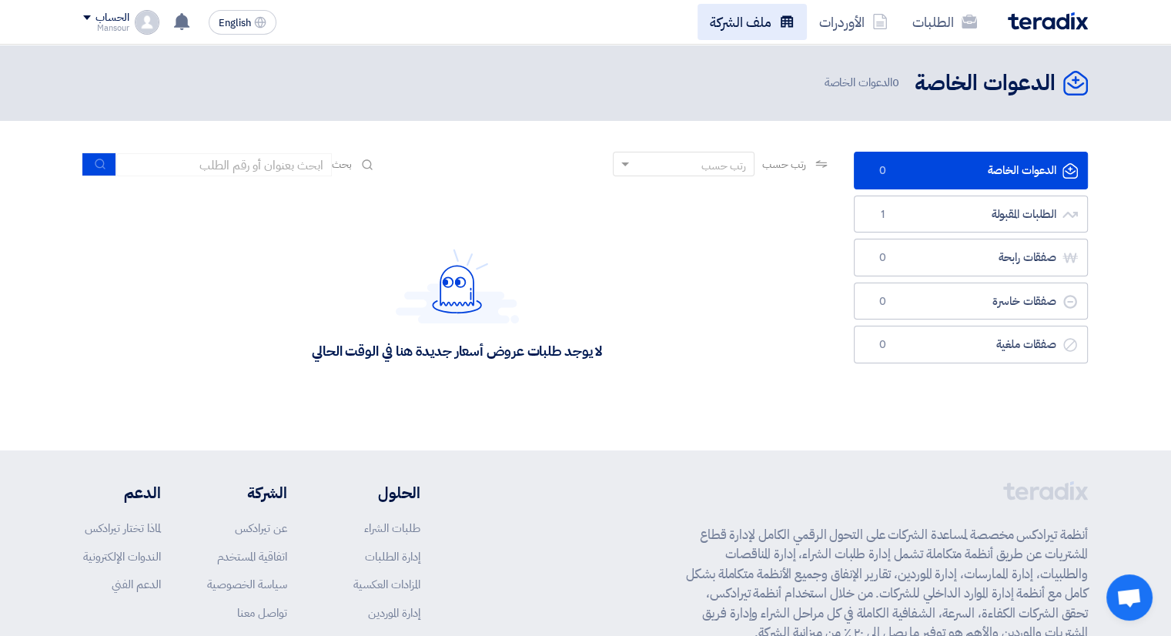
click at [753, 20] on link "ملف الشركة" at bounding box center [751, 22] width 109 height 36
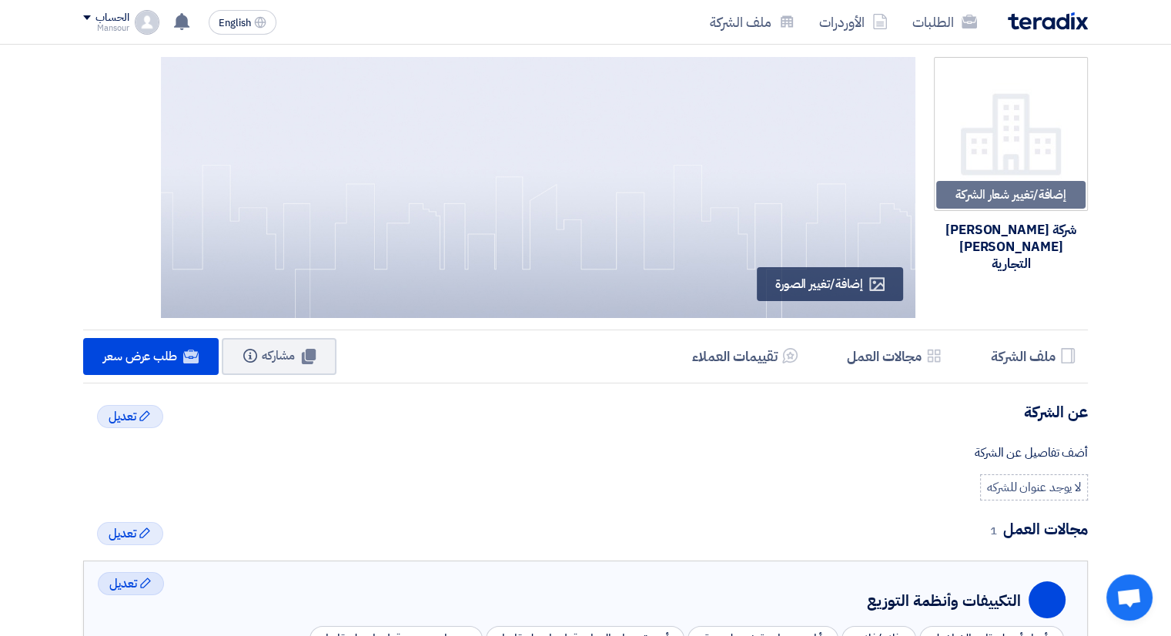
click at [1036, 24] on img at bounding box center [1048, 21] width 80 height 18
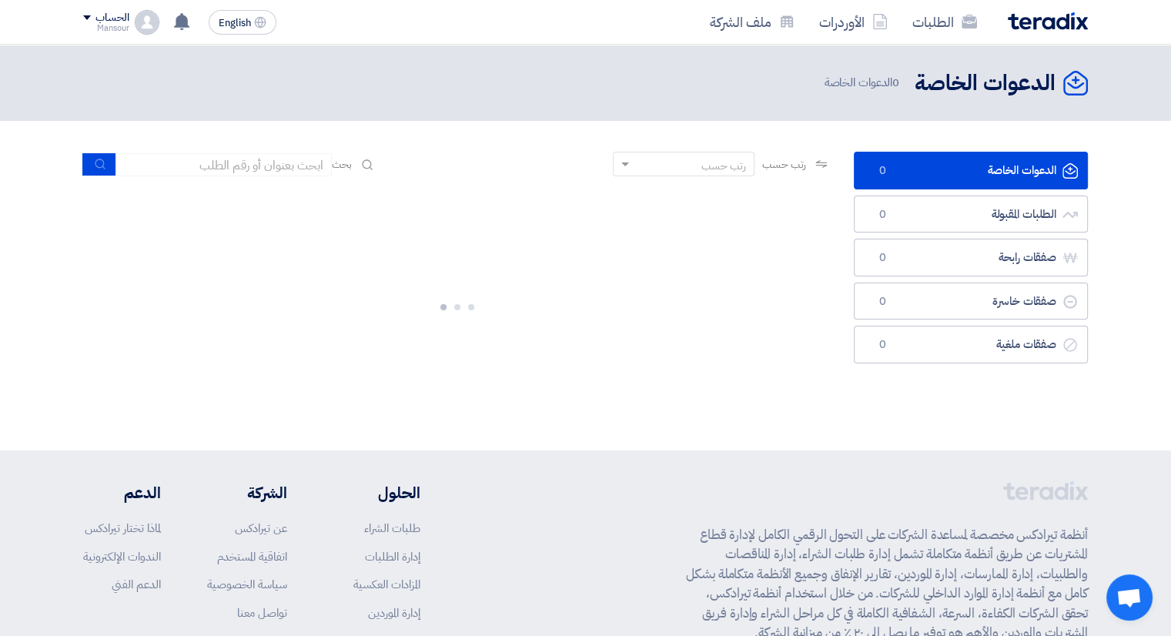
click at [1035, 13] on img at bounding box center [1048, 21] width 80 height 18
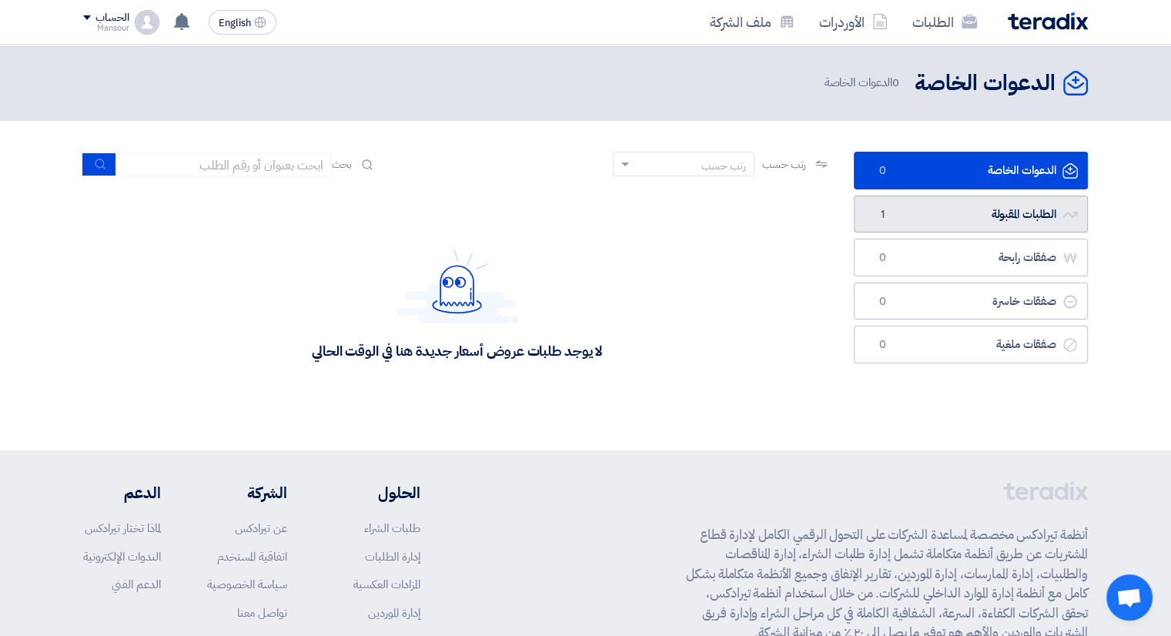
click at [973, 212] on link "الطلبات المقبولة الطلبات المقبولة 1" at bounding box center [971, 215] width 234 height 38
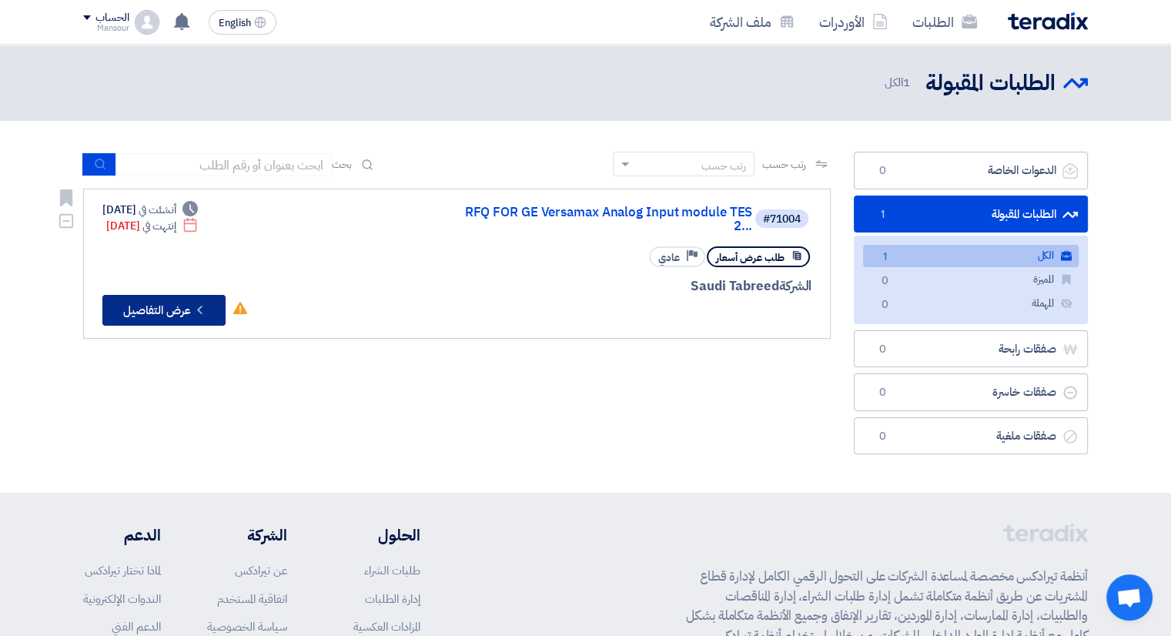
click at [179, 306] on button "Check details عرض التفاصيل" at bounding box center [163, 310] width 123 height 31
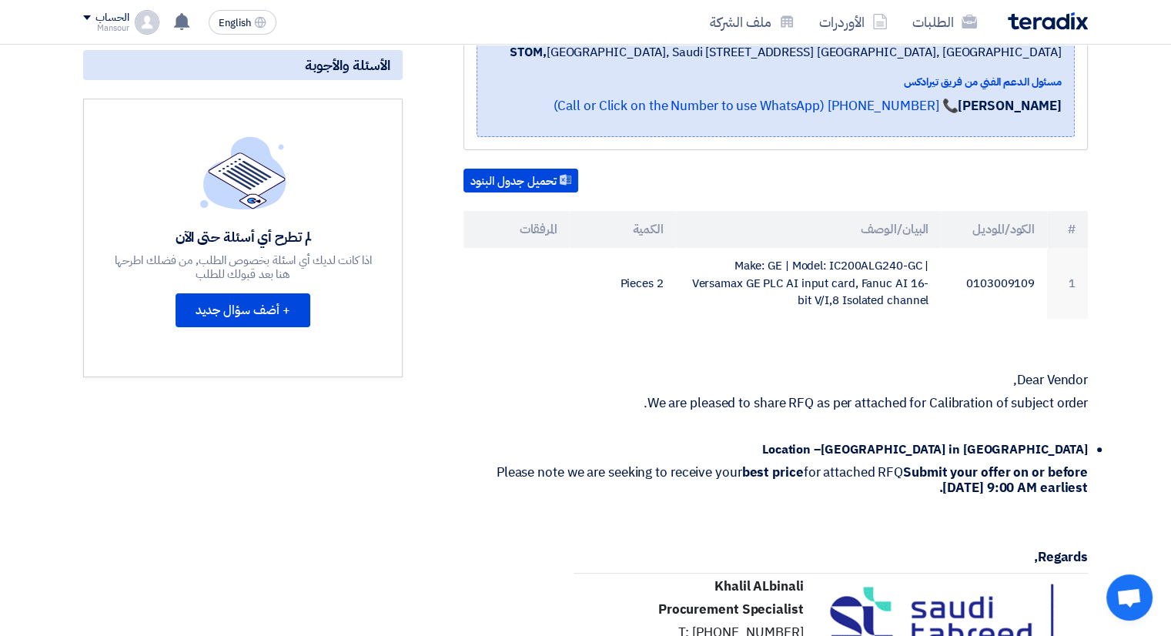
scroll to position [308, 0]
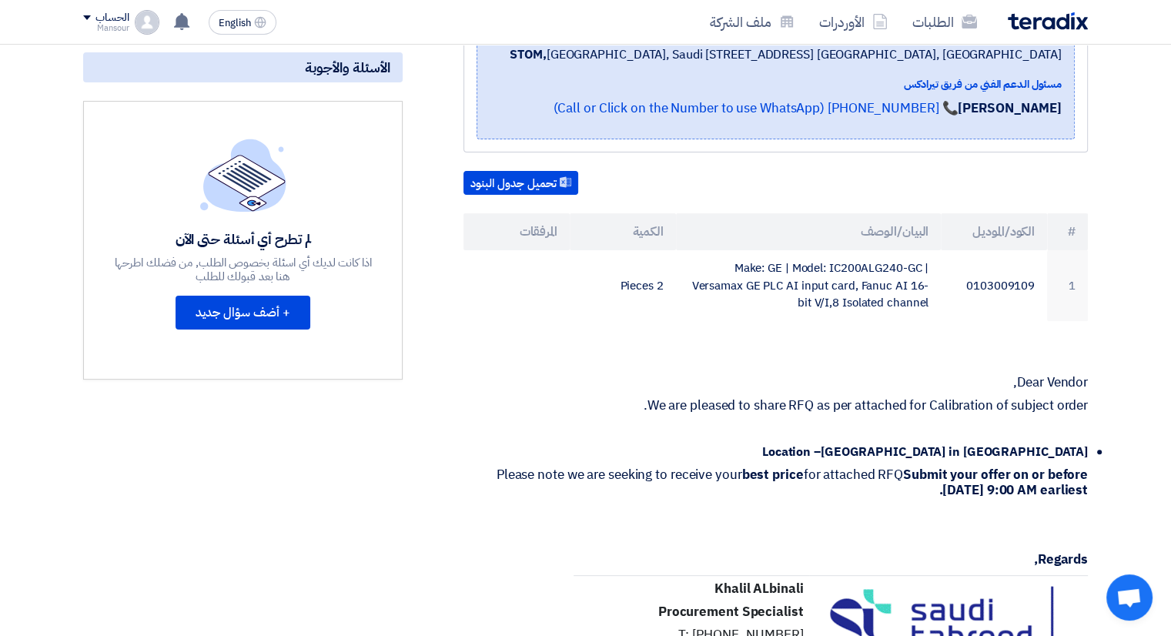
drag, startPoint x: 636, startPoint y: 416, endPoint x: 1156, endPoint y: 426, distance: 520.5
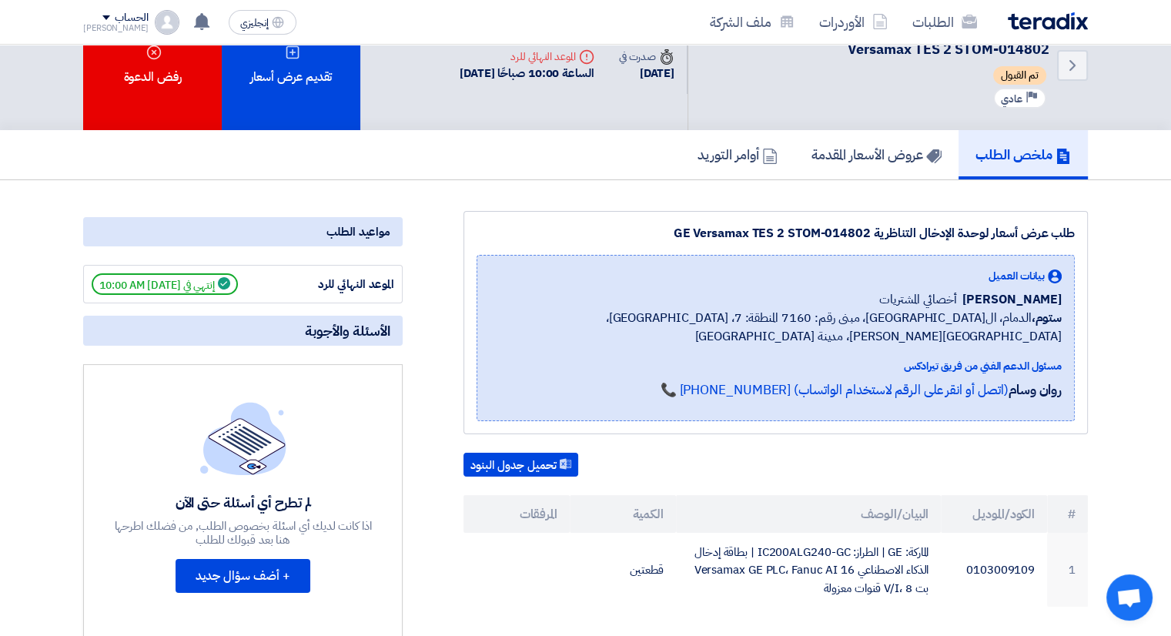
scroll to position [0, 0]
